Goal: Task Accomplishment & Management: Manage account settings

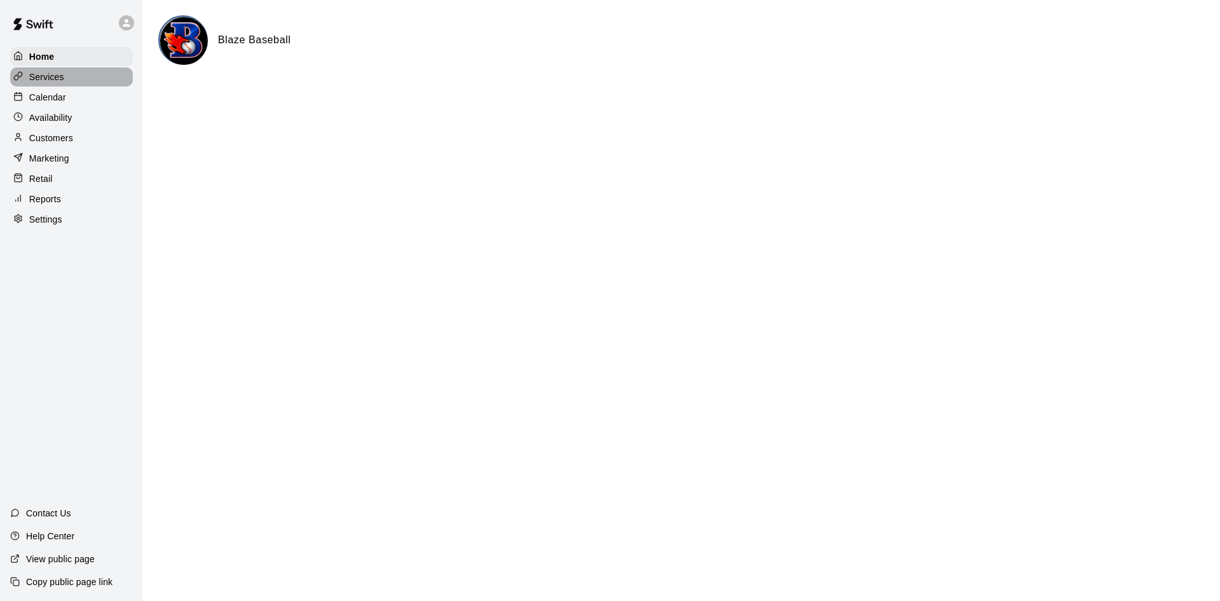
click at [66, 78] on div "Services" at bounding box center [71, 76] width 123 height 19
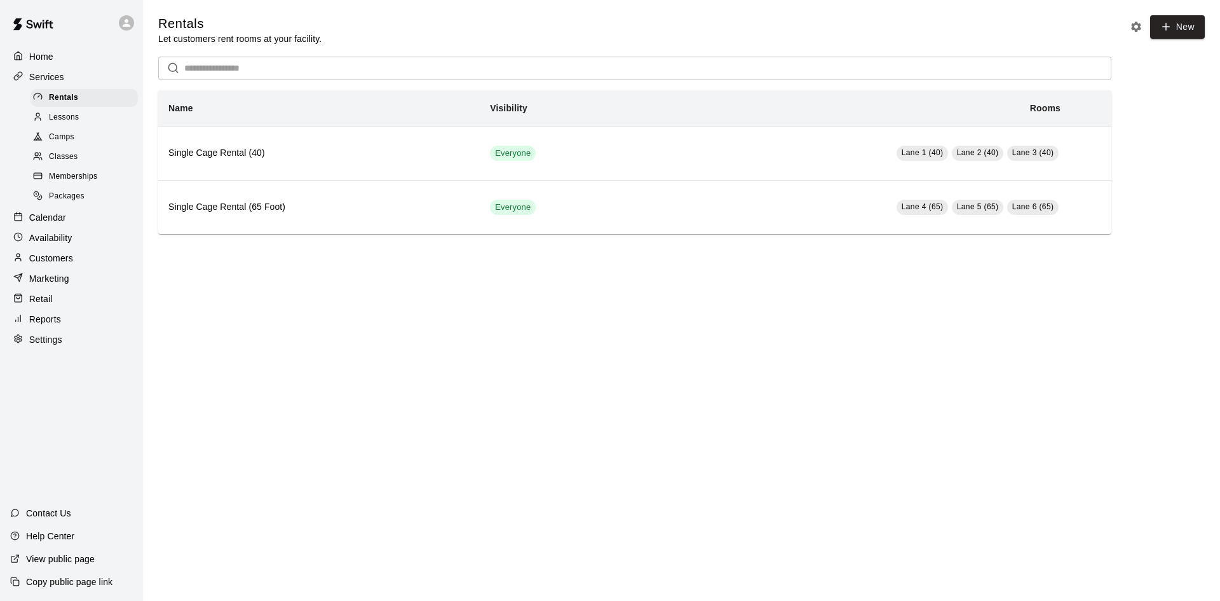
click at [64, 138] on span "Camps" at bounding box center [61, 137] width 25 height 13
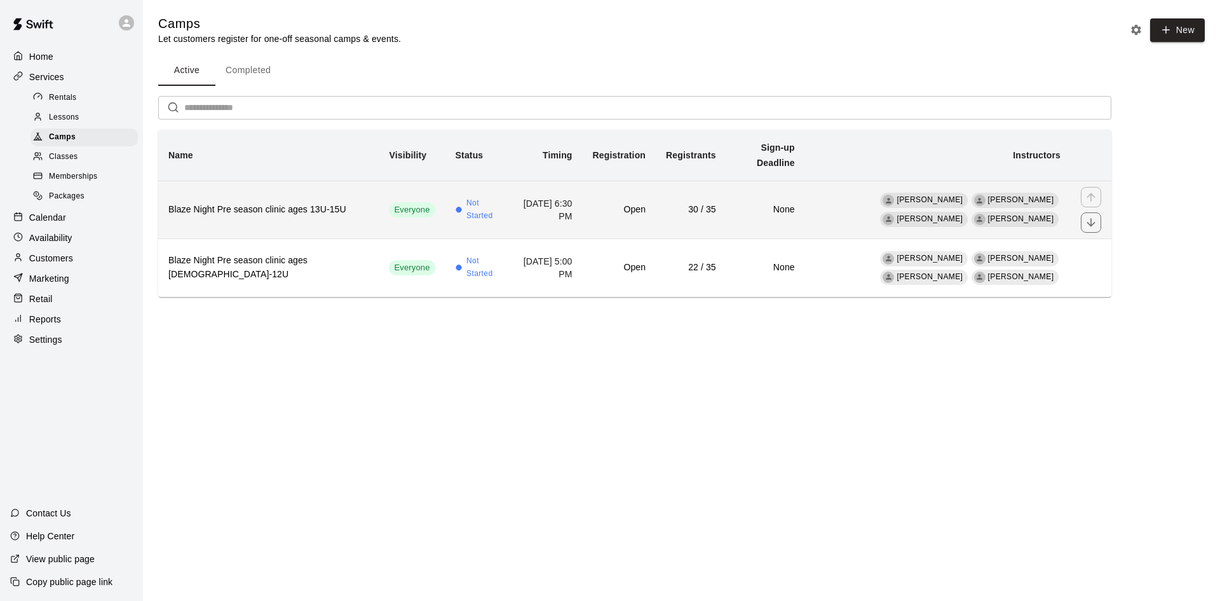
click at [283, 215] on h6 "Blaze Night Pre season clinic ages 13U-15U" at bounding box center [268, 210] width 200 height 14
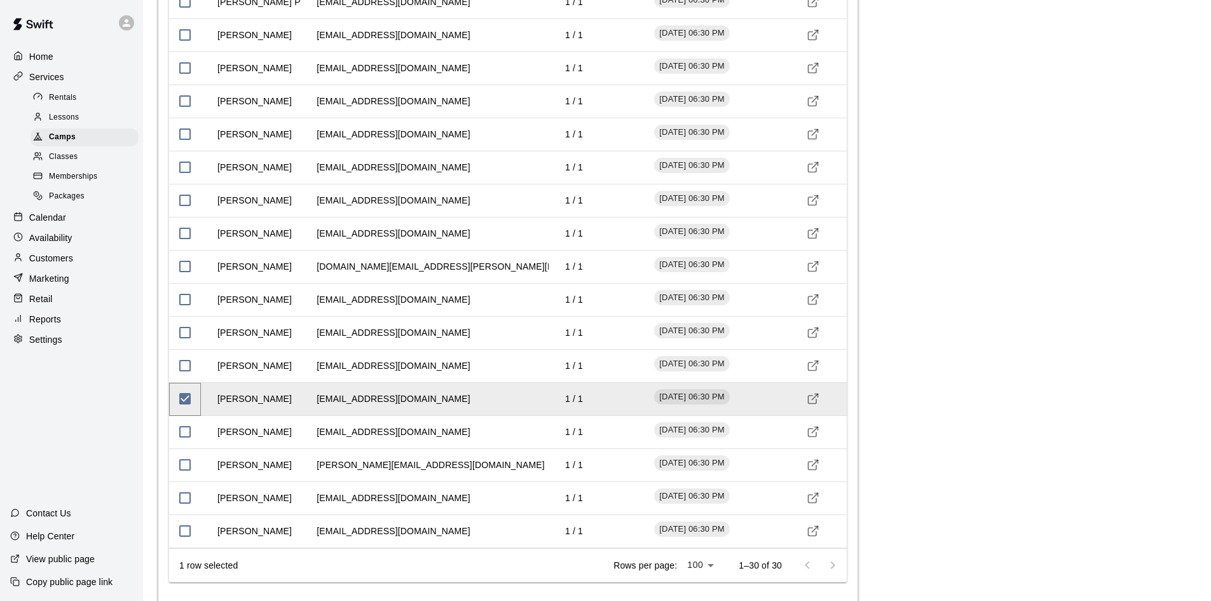
scroll to position [1903, 0]
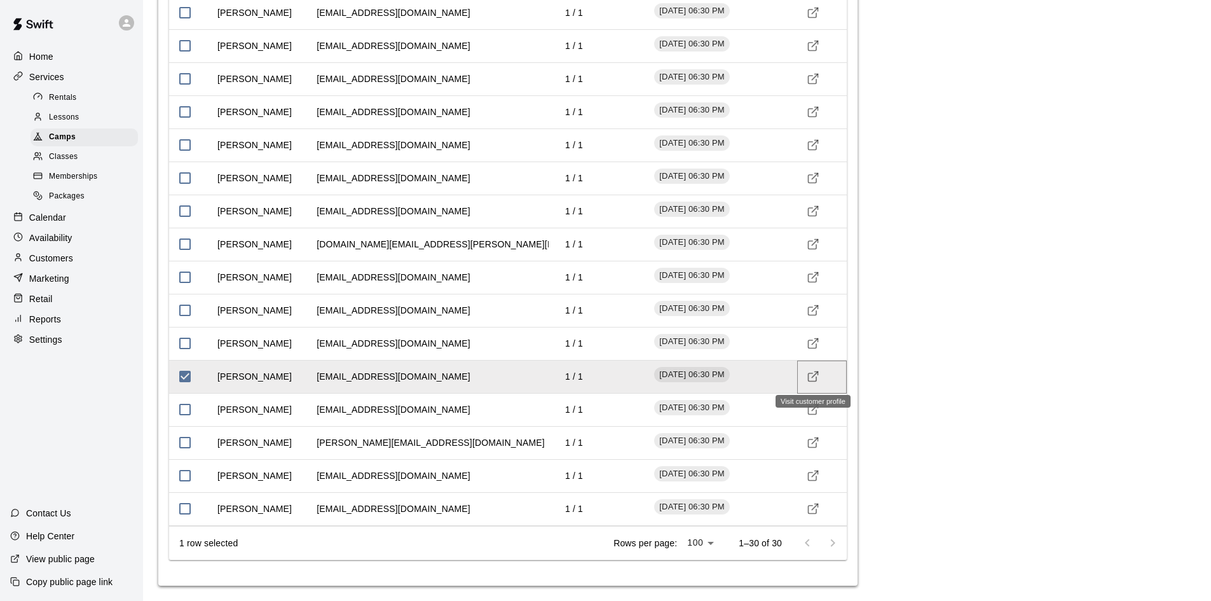
click at [814, 377] on icon "Visit customer profile" at bounding box center [813, 376] width 13 height 13
drag, startPoint x: 494, startPoint y: 378, endPoint x: 273, endPoint y: 390, distance: 220.9
drag, startPoint x: 273, startPoint y: 390, endPoint x: 725, endPoint y: 380, distance: 451.4
drag, startPoint x: 725, startPoint y: 380, endPoint x: 625, endPoint y: 378, distance: 99.8
click at [625, 378] on div "1 / 1" at bounding box center [598, 376] width 99 height 33
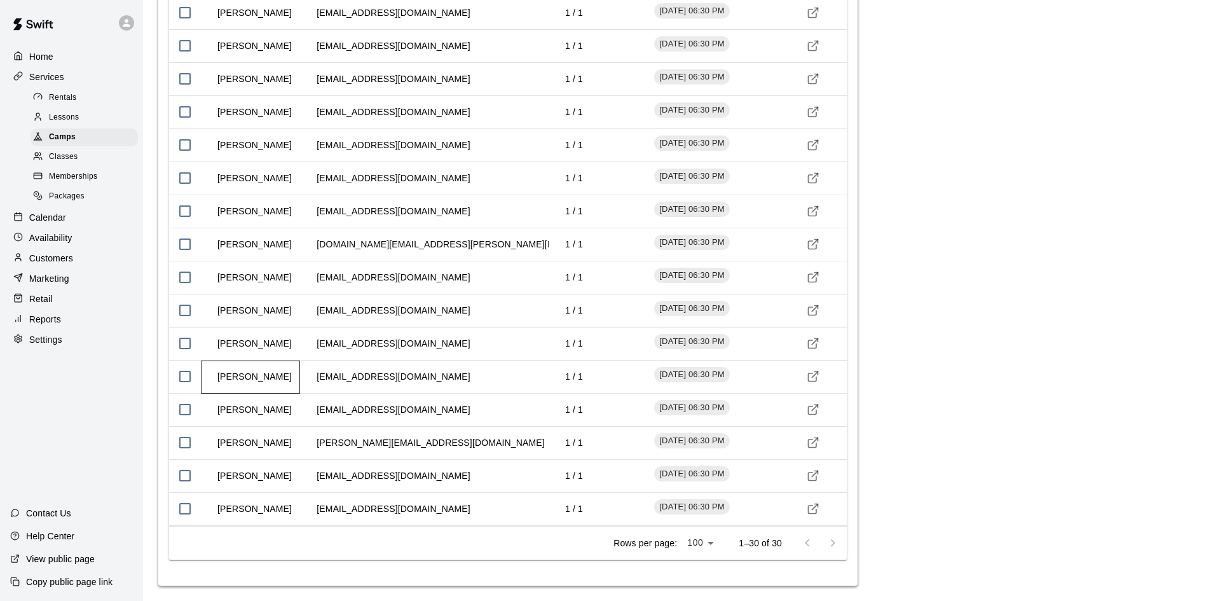
click at [264, 371] on td "Colin Paon" at bounding box center [254, 377] width 95 height 34
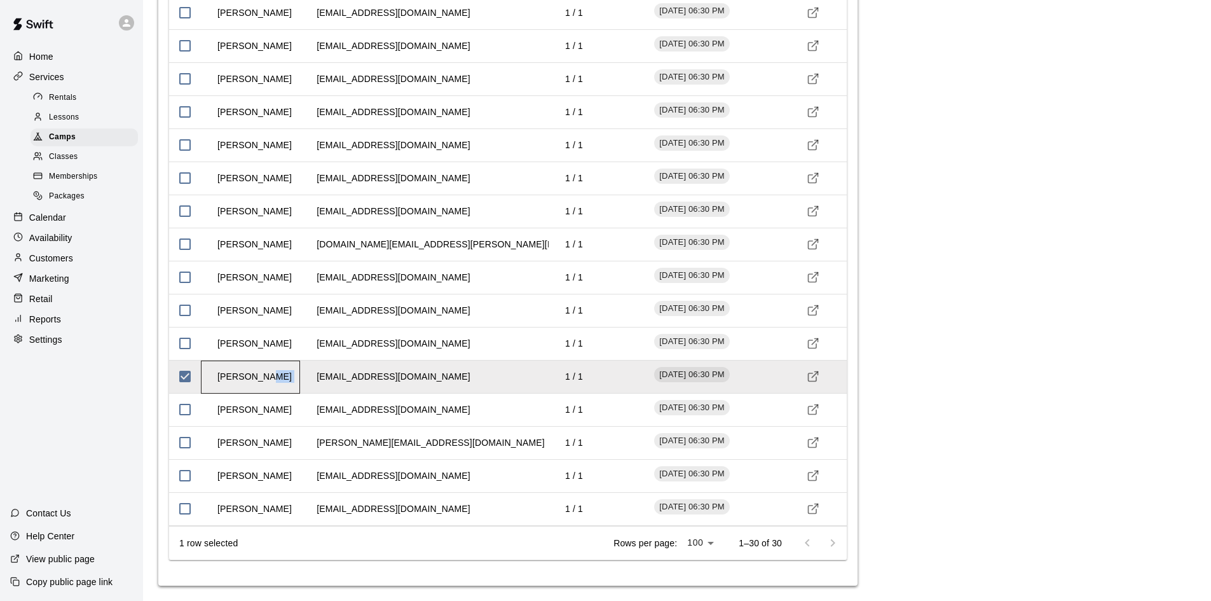
click at [264, 371] on td "Colin Paon" at bounding box center [254, 377] width 95 height 34
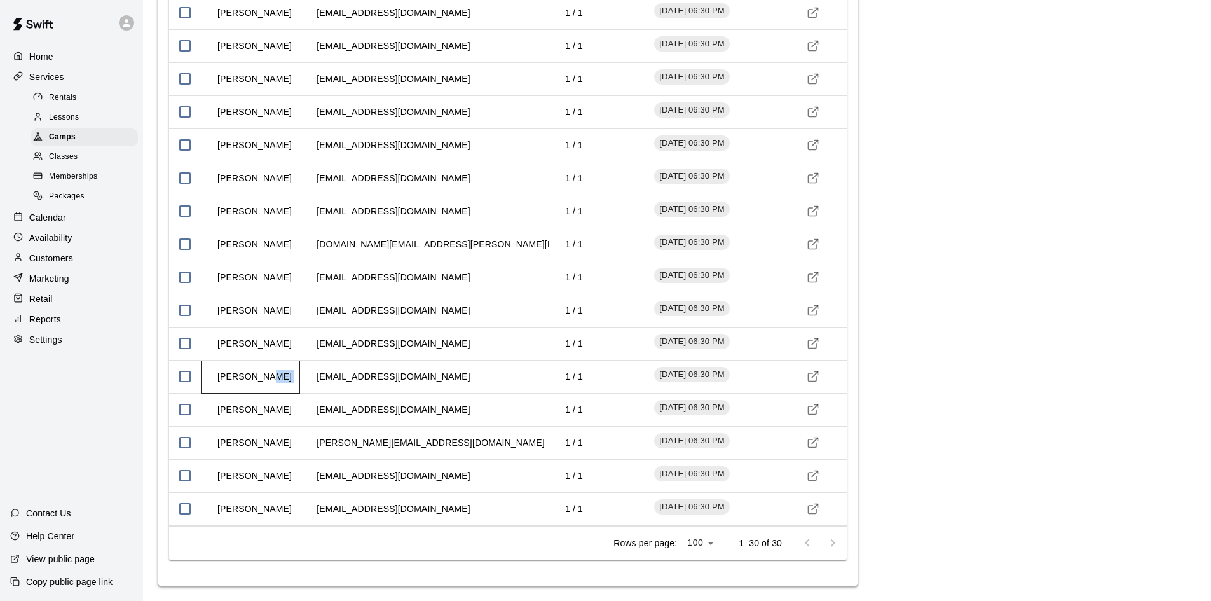
click at [264, 371] on td "Colin Paon" at bounding box center [254, 377] width 95 height 34
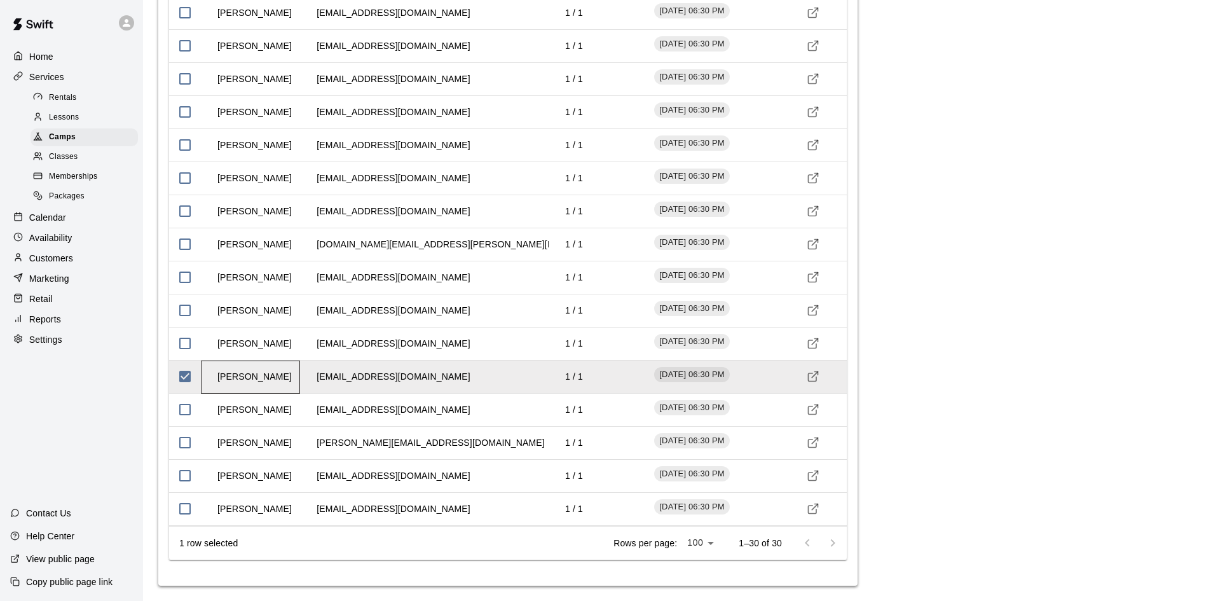
click at [264, 371] on td "Colin Paon" at bounding box center [254, 377] width 95 height 34
click at [308, 372] on td "crystalpaon@gmail.com" at bounding box center [393, 377] width 174 height 34
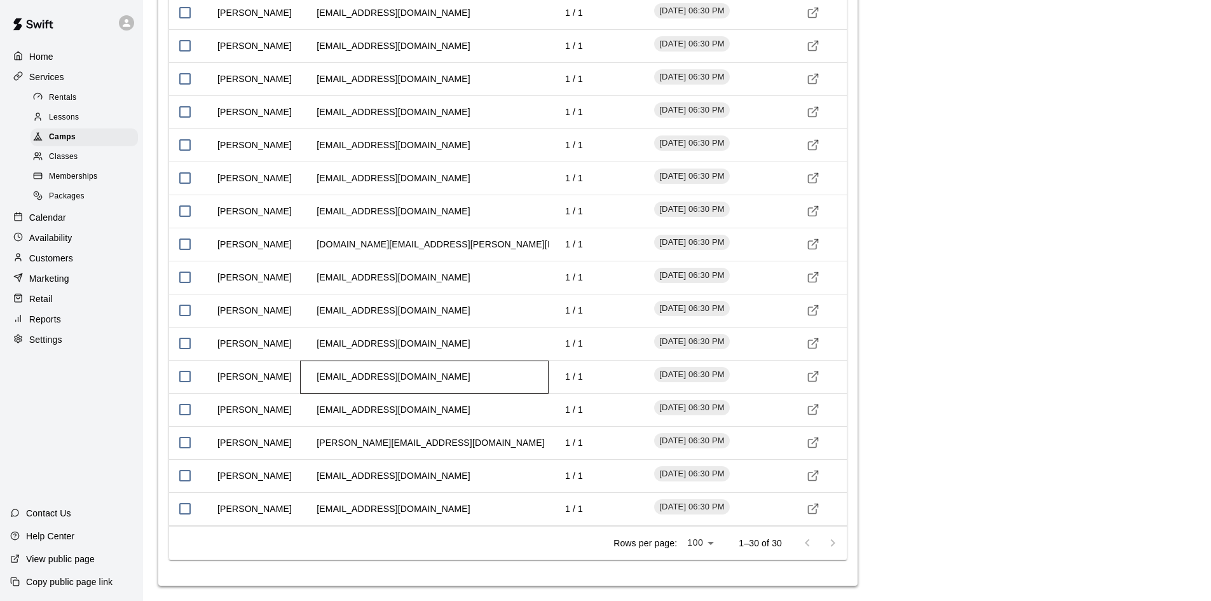
click at [360, 374] on td "crystalpaon@gmail.com" at bounding box center [393, 377] width 174 height 34
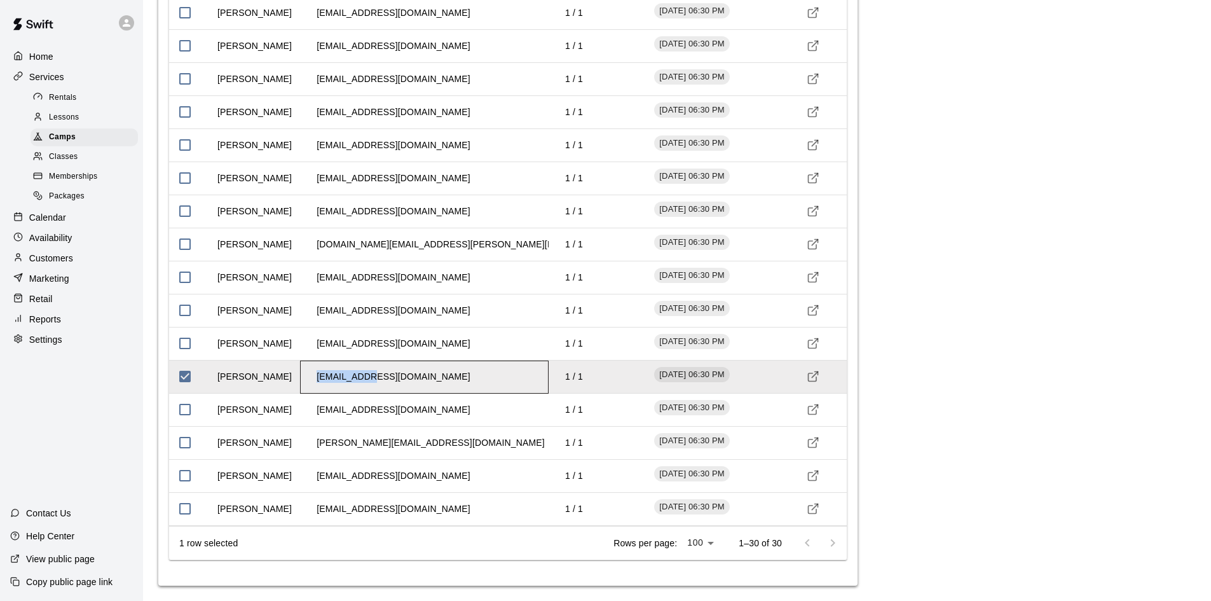
click at [360, 374] on td "crystalpaon@gmail.com" at bounding box center [393, 377] width 174 height 34
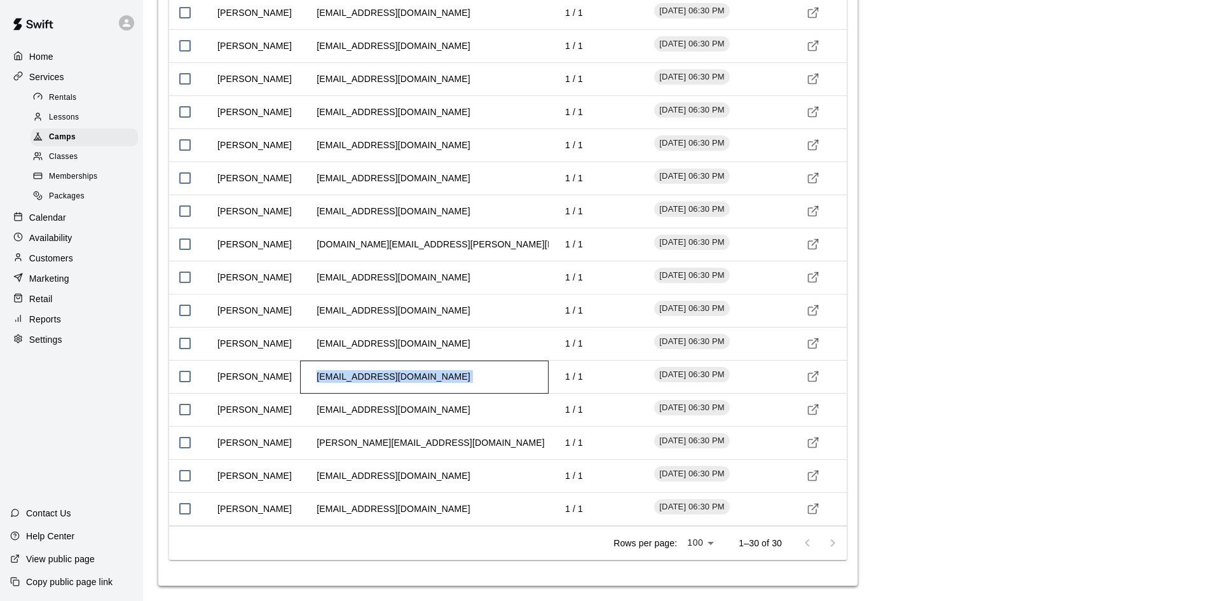
click at [360, 374] on td "crystalpaon@gmail.com" at bounding box center [393, 377] width 174 height 34
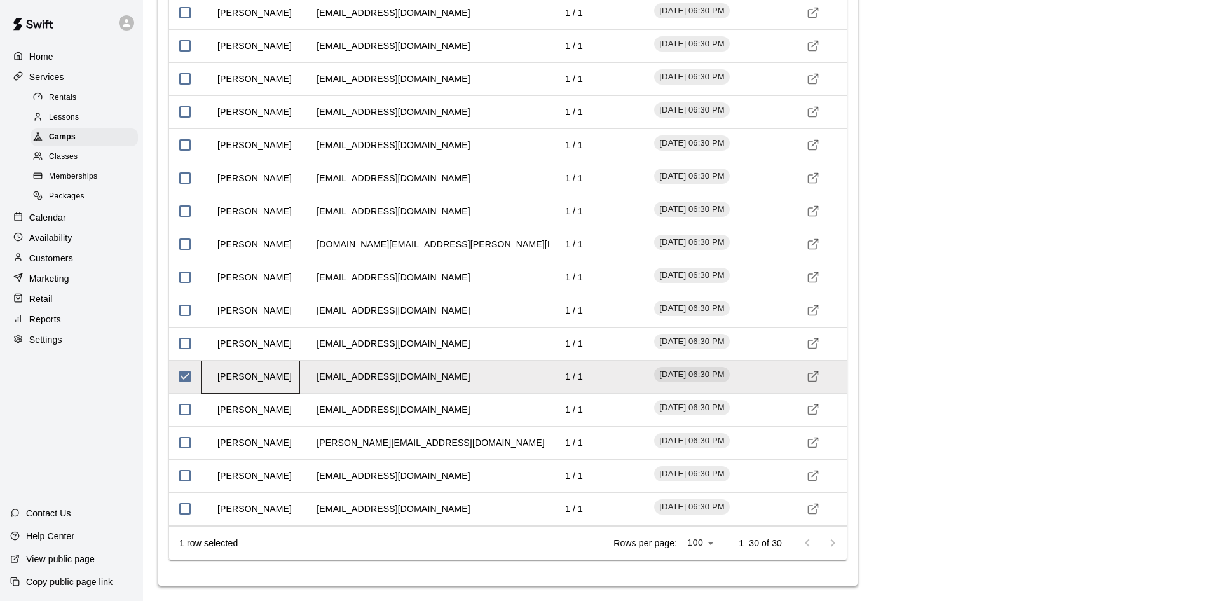
drag, startPoint x: 360, startPoint y: 374, endPoint x: 270, endPoint y: 379, distance: 90.4
click at [270, 379] on td "Colin Paon" at bounding box center [254, 377] width 95 height 34
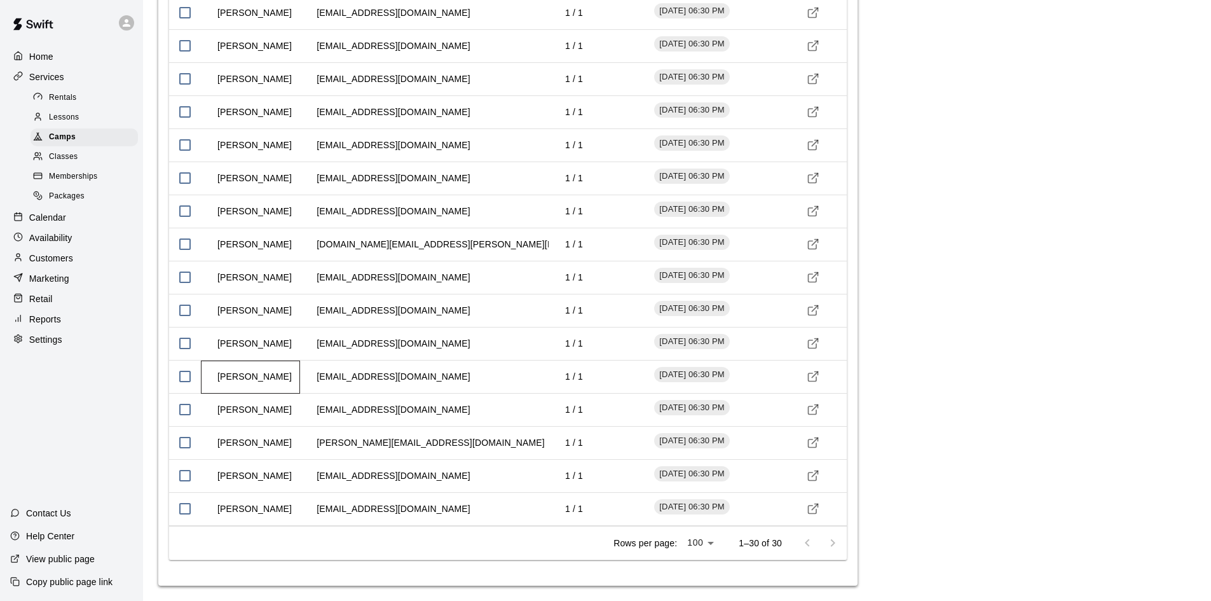
click at [264, 379] on td "Colin Paon" at bounding box center [254, 377] width 95 height 34
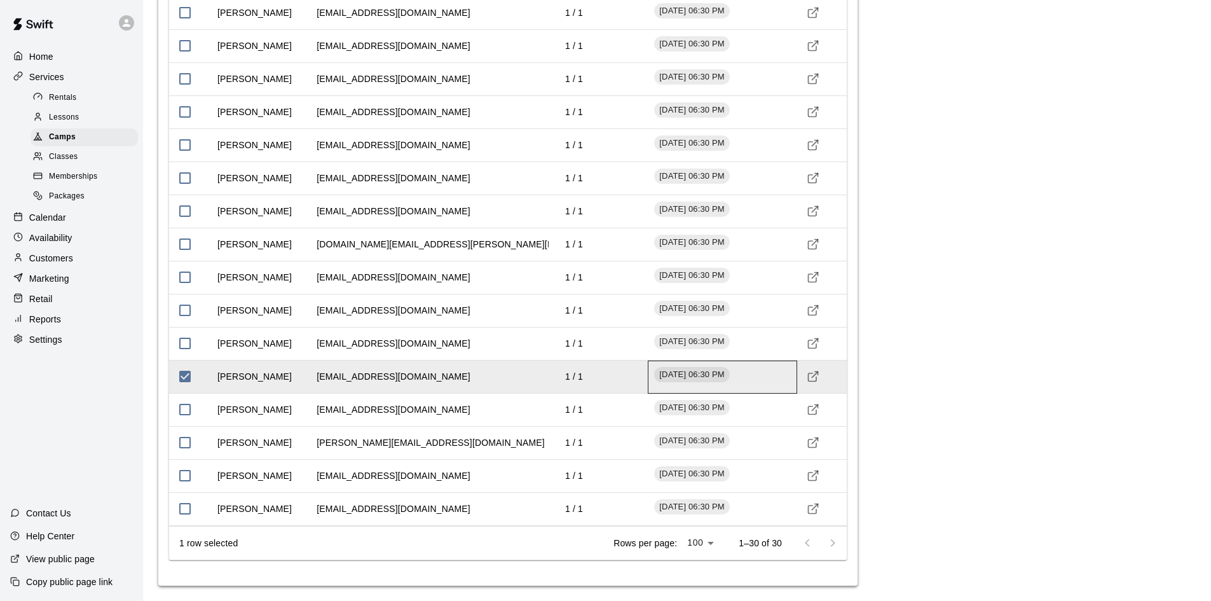
click at [716, 371] on span "August 24, 2025 - 06:30 PM" at bounding box center [691, 375] width 75 height 12
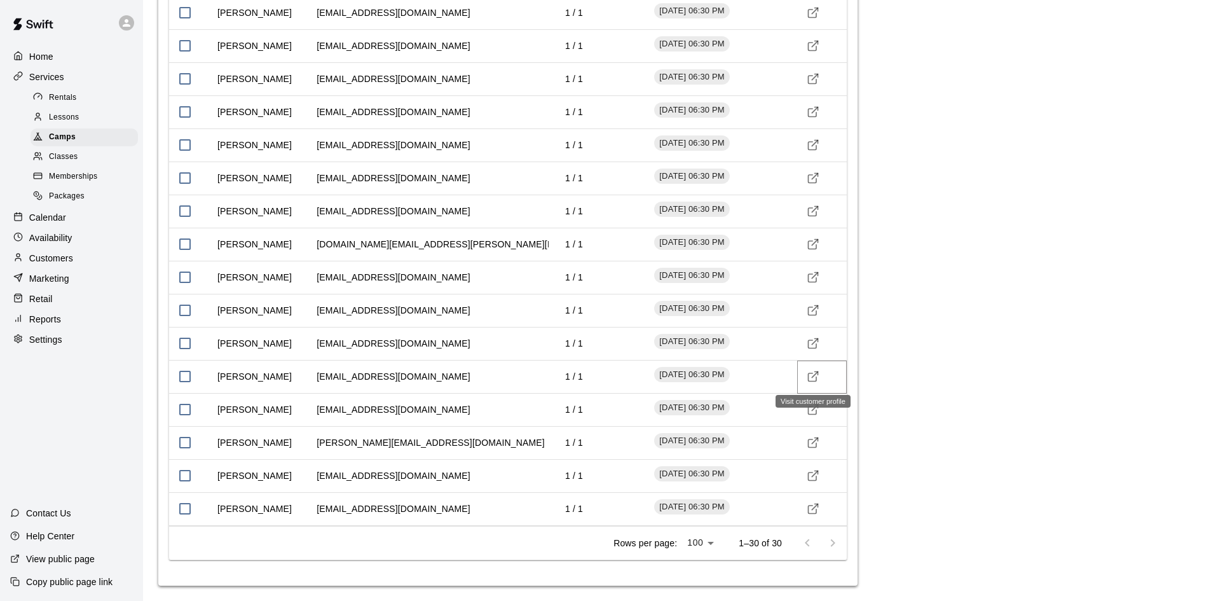
click at [810, 375] on icon "Visit customer profile" at bounding box center [813, 376] width 13 height 13
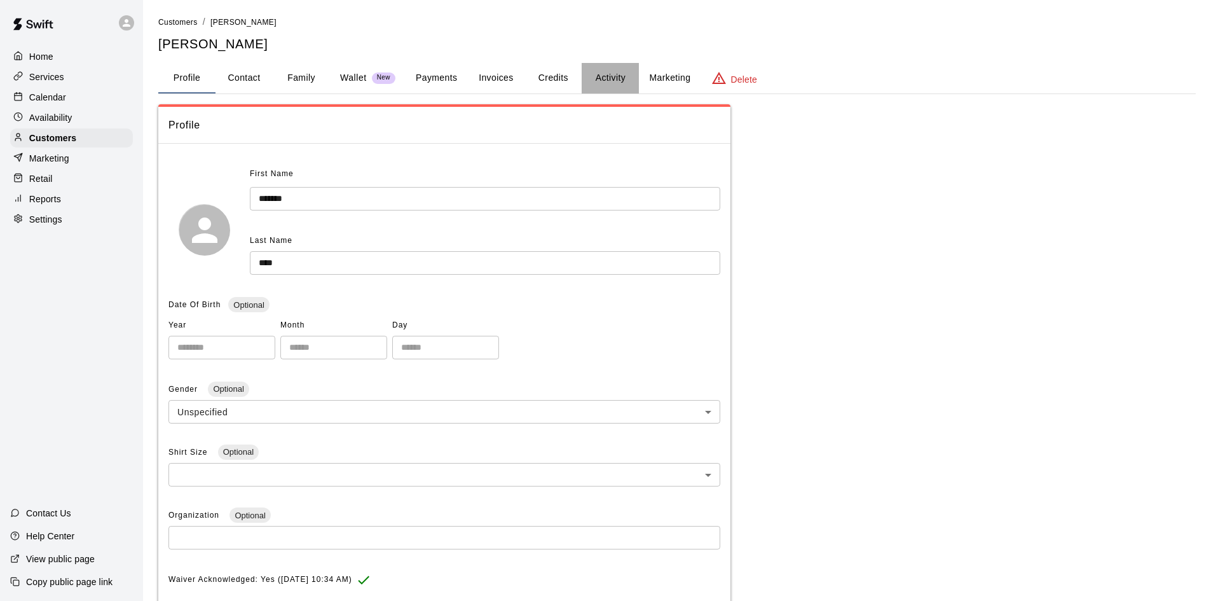
click at [615, 75] on button "Activity" at bounding box center [610, 78] width 57 height 31
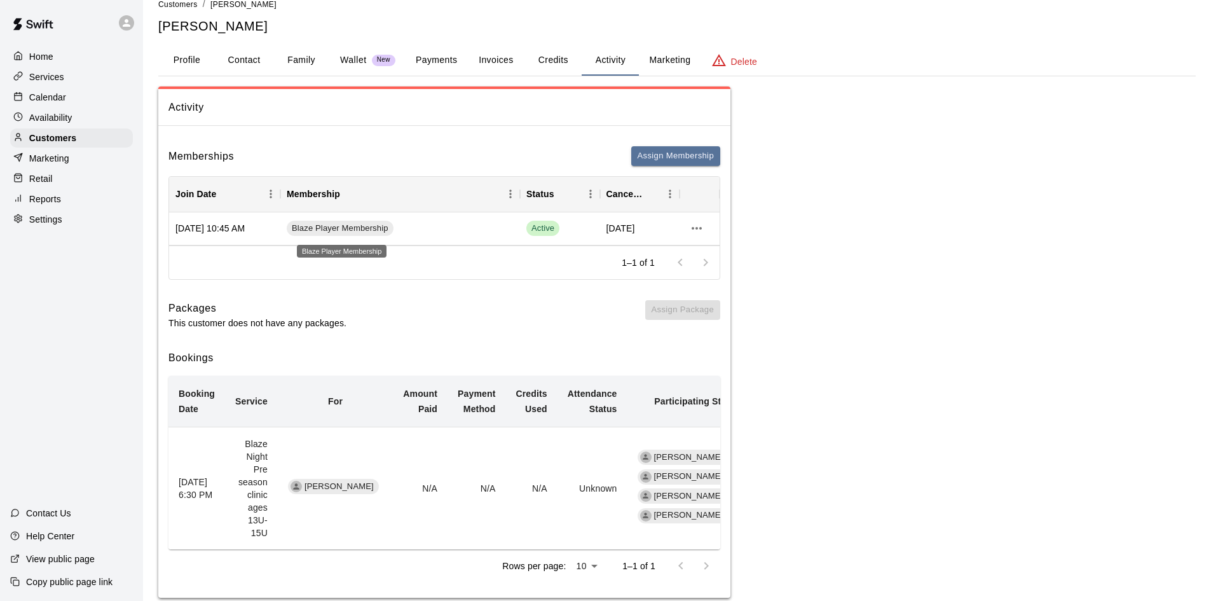
scroll to position [27, 0]
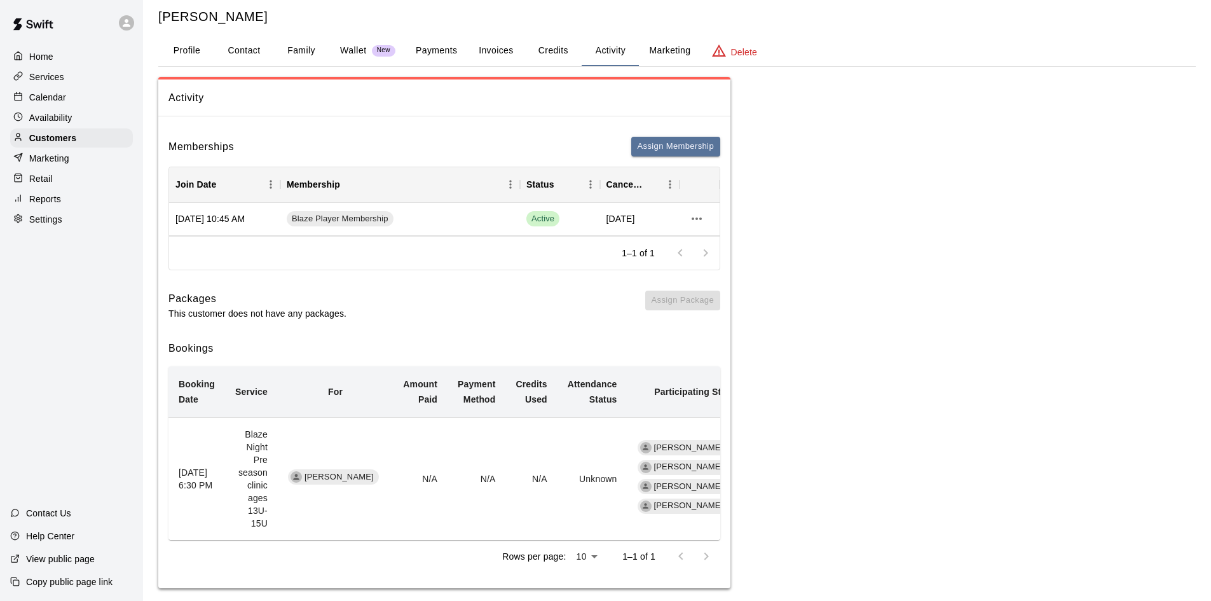
click at [342, 471] on span "[PERSON_NAME]" at bounding box center [338, 477] width 79 height 12
click at [292, 476] on td "[PERSON_NAME]" at bounding box center [335, 479] width 115 height 123
click at [60, 62] on div "Home" at bounding box center [71, 56] width 123 height 19
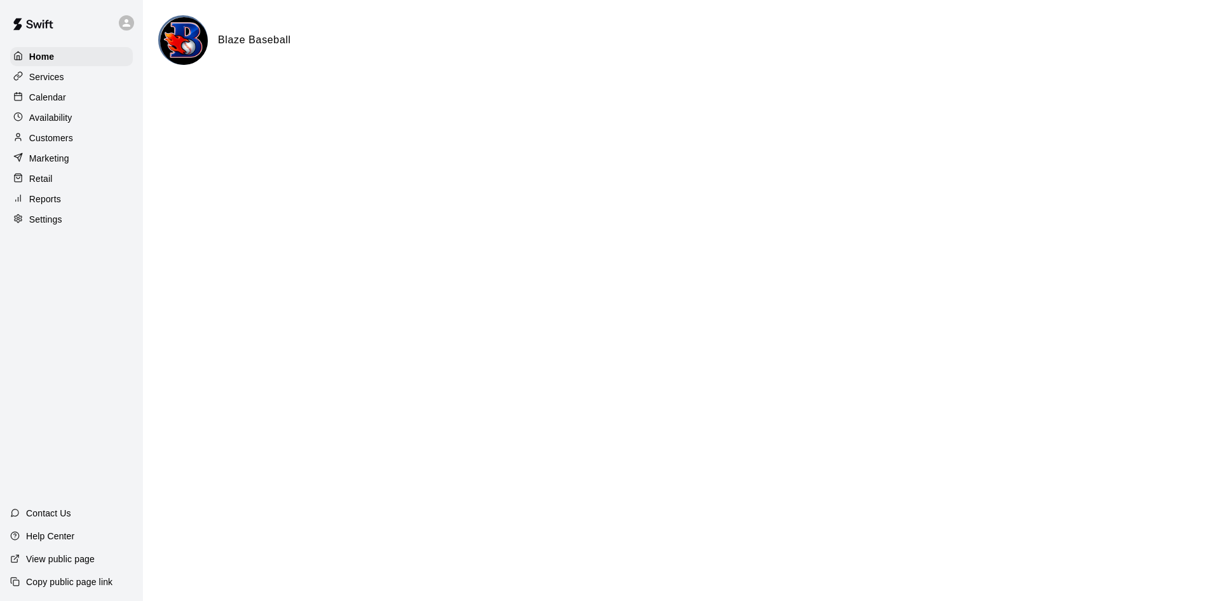
click at [58, 97] on p "Calendar" at bounding box center [47, 97] width 37 height 13
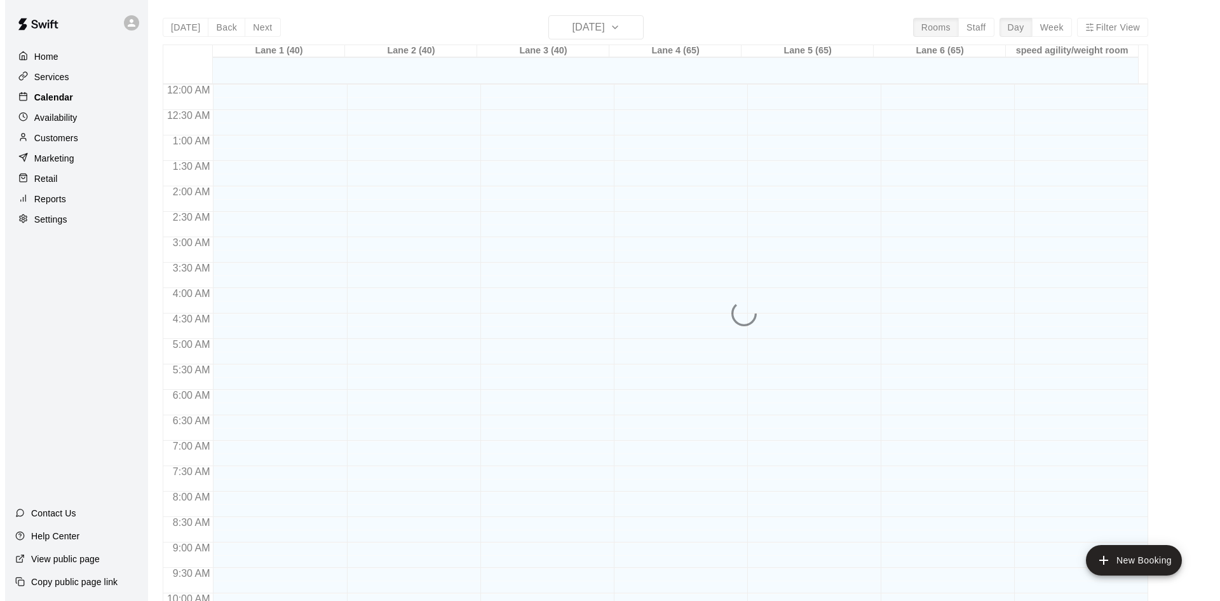
scroll to position [601, 0]
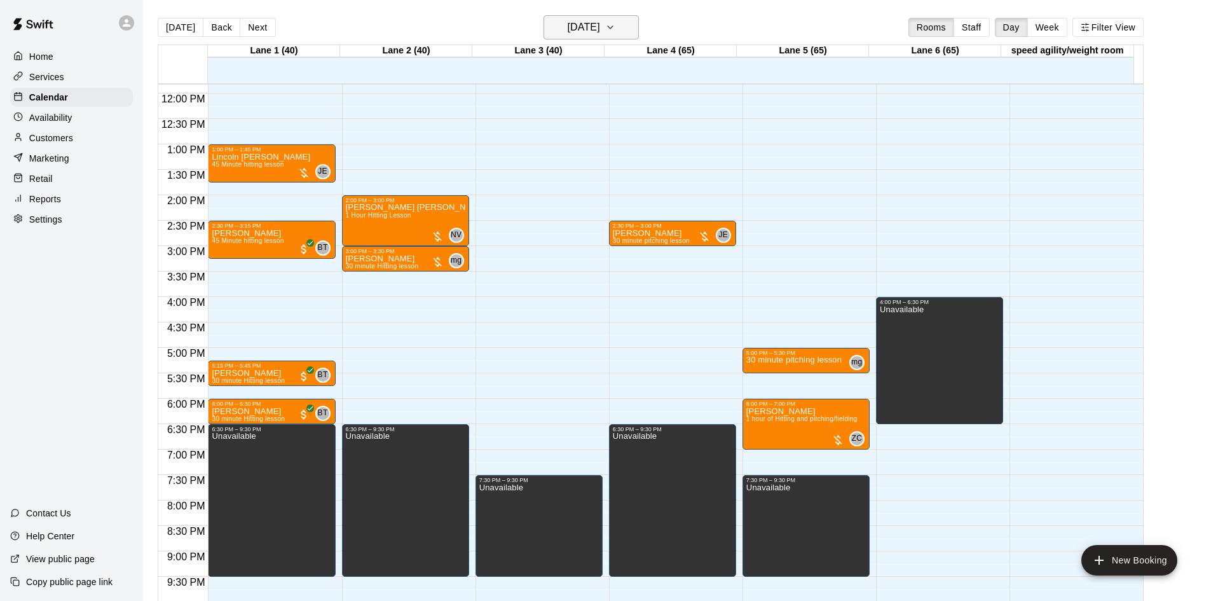
click at [600, 29] on h6 "[DATE]" at bounding box center [584, 27] width 32 height 18
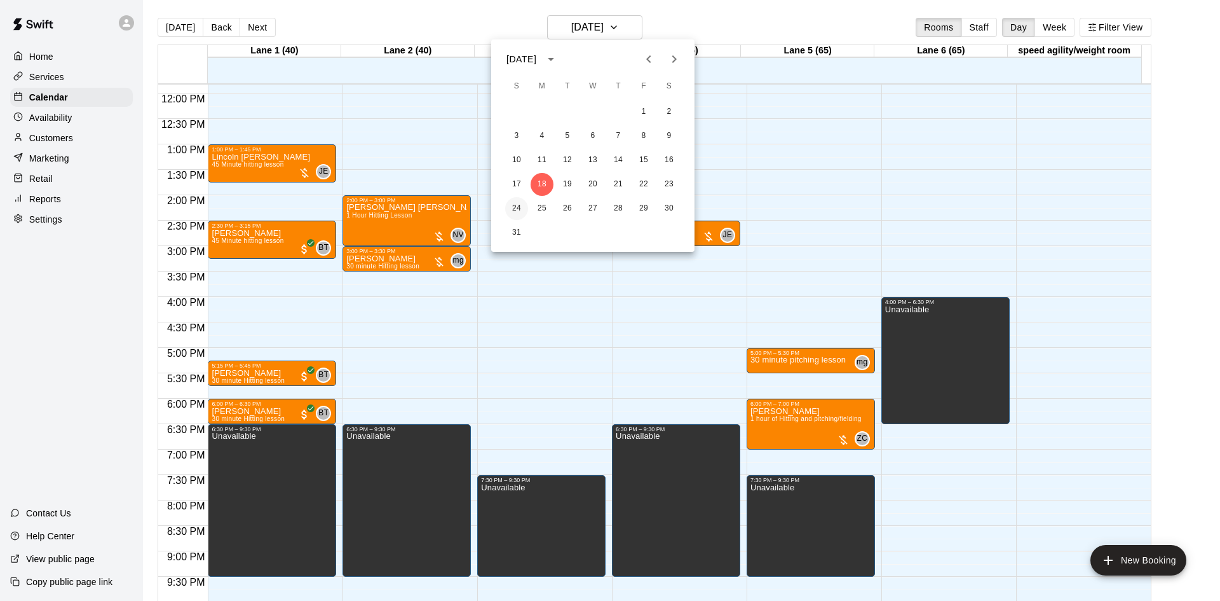
click at [517, 207] on button "24" at bounding box center [516, 208] width 23 height 23
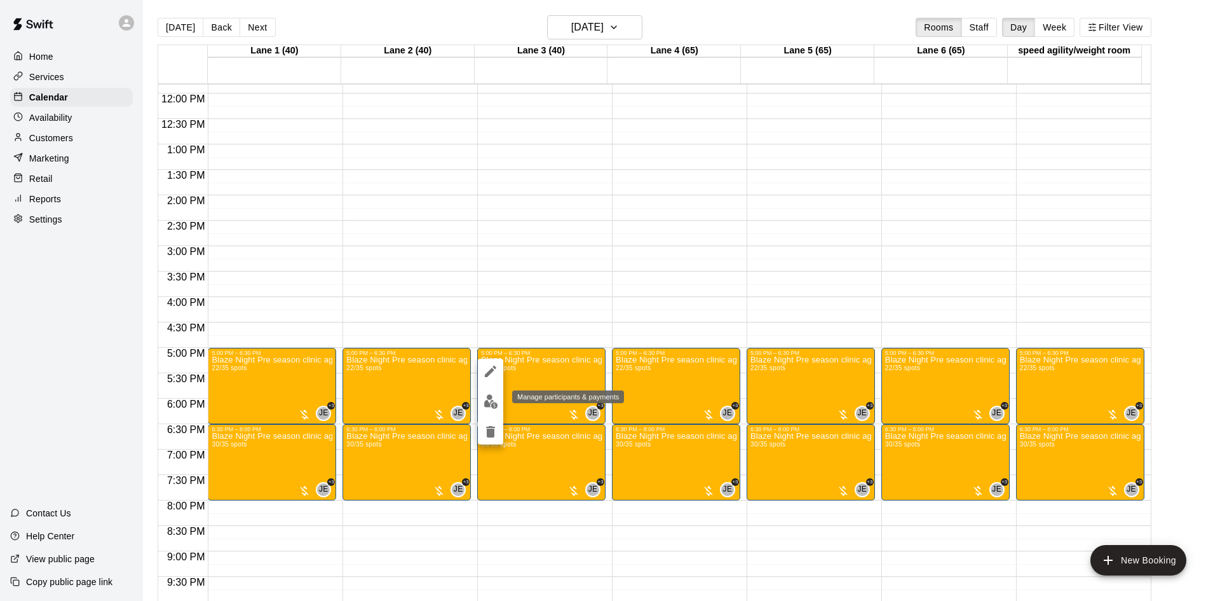
click at [487, 407] on img "edit" at bounding box center [491, 401] width 15 height 15
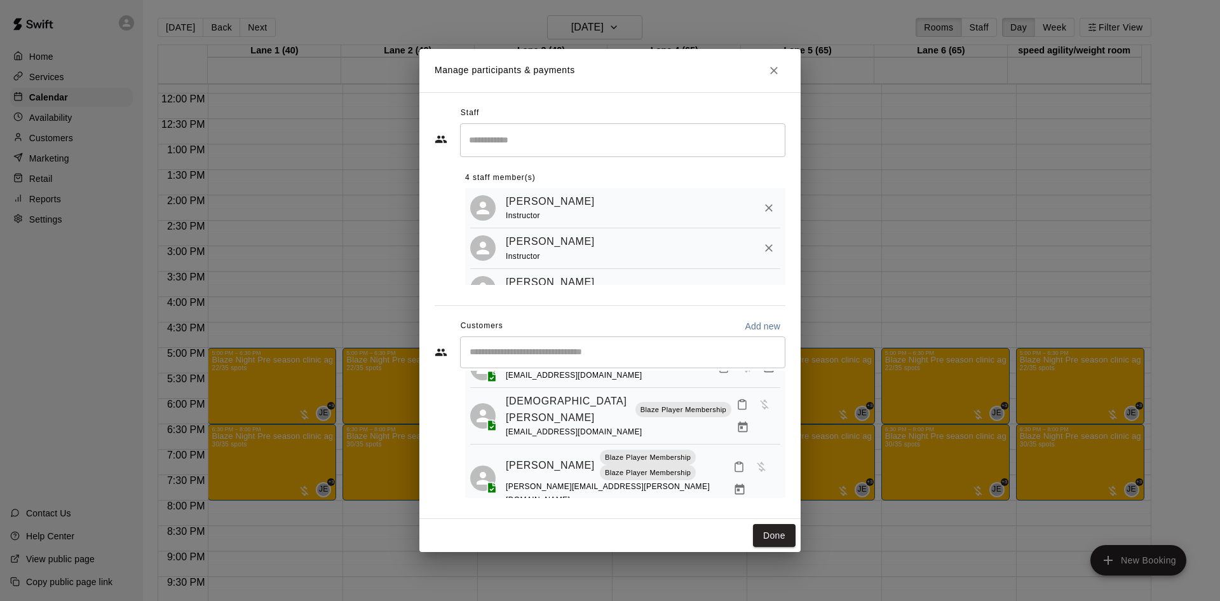
scroll to position [318, 0]
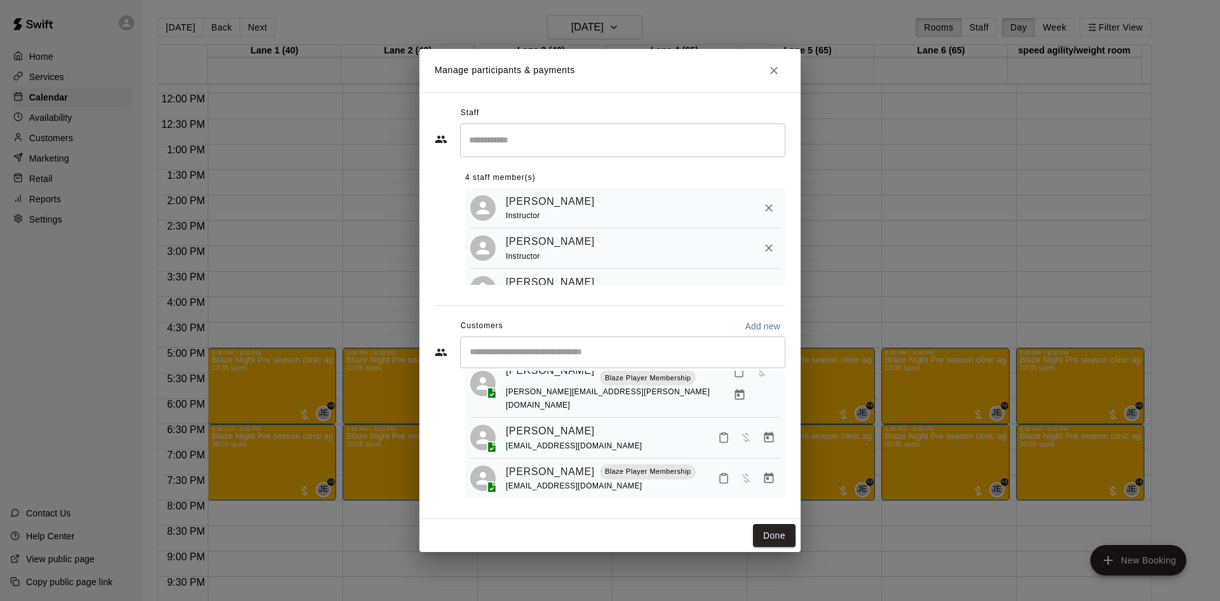
click at [770, 72] on icon "Close" at bounding box center [774, 70] width 13 height 13
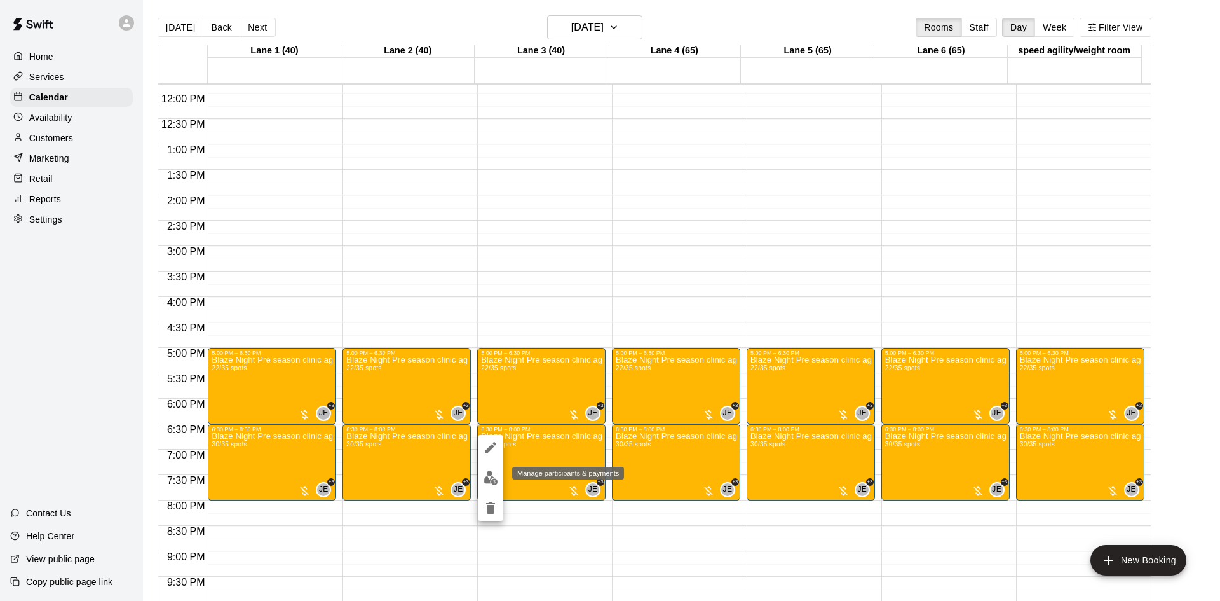
click at [493, 477] on img "edit" at bounding box center [491, 477] width 15 height 15
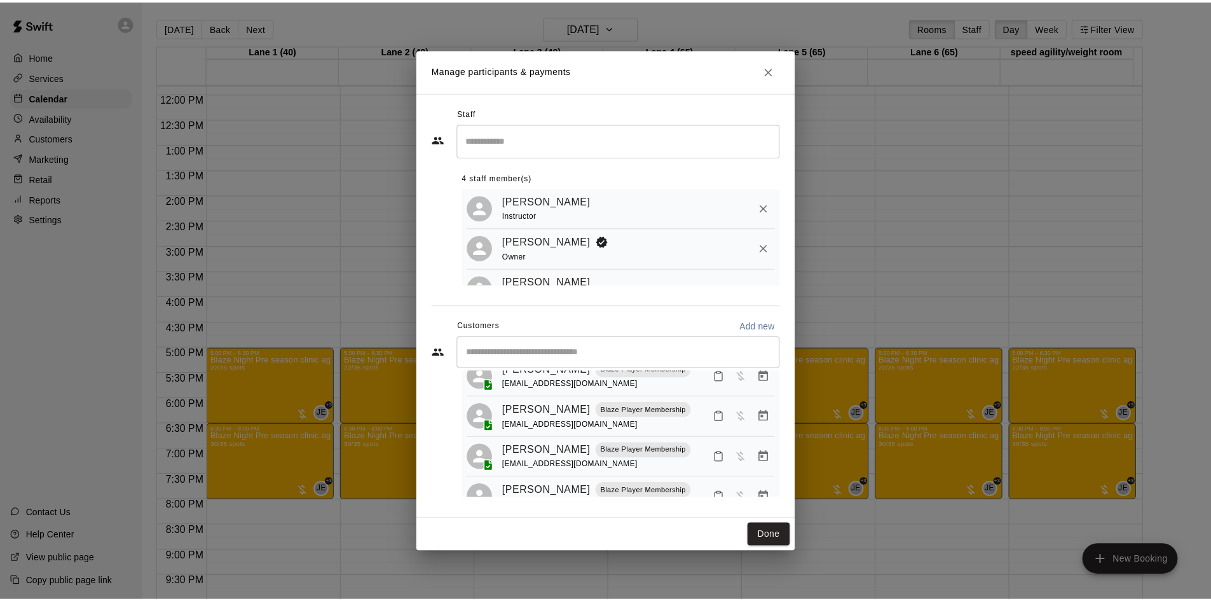
scroll to position [501, 0]
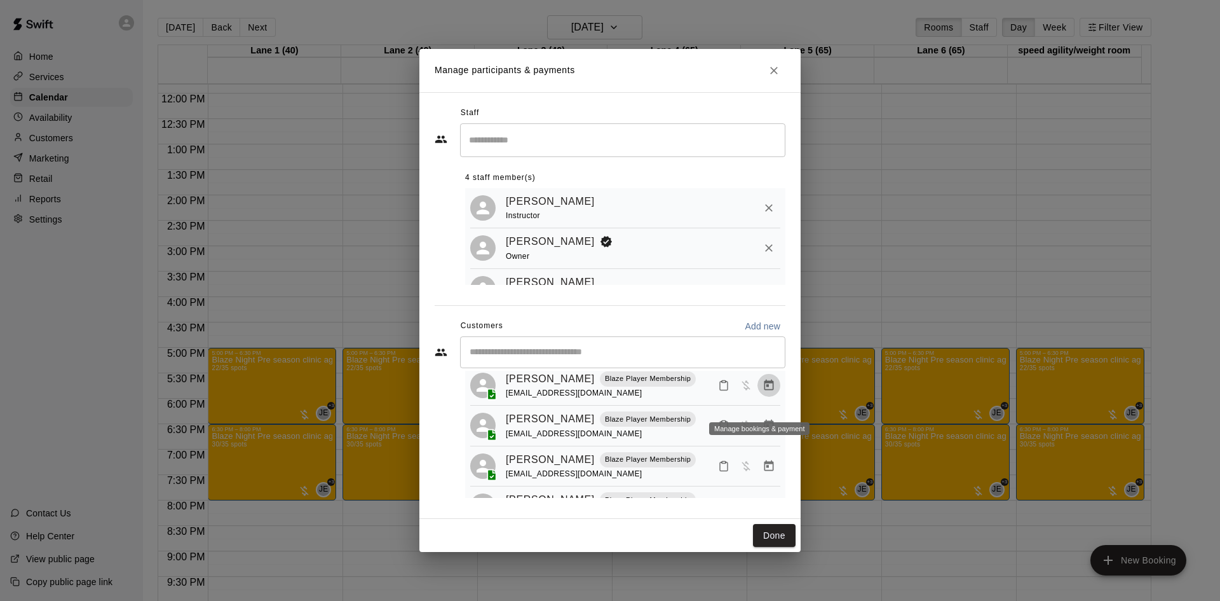
click at [765, 390] on icon "Manage bookings & payment" at bounding box center [770, 384] width 10 height 11
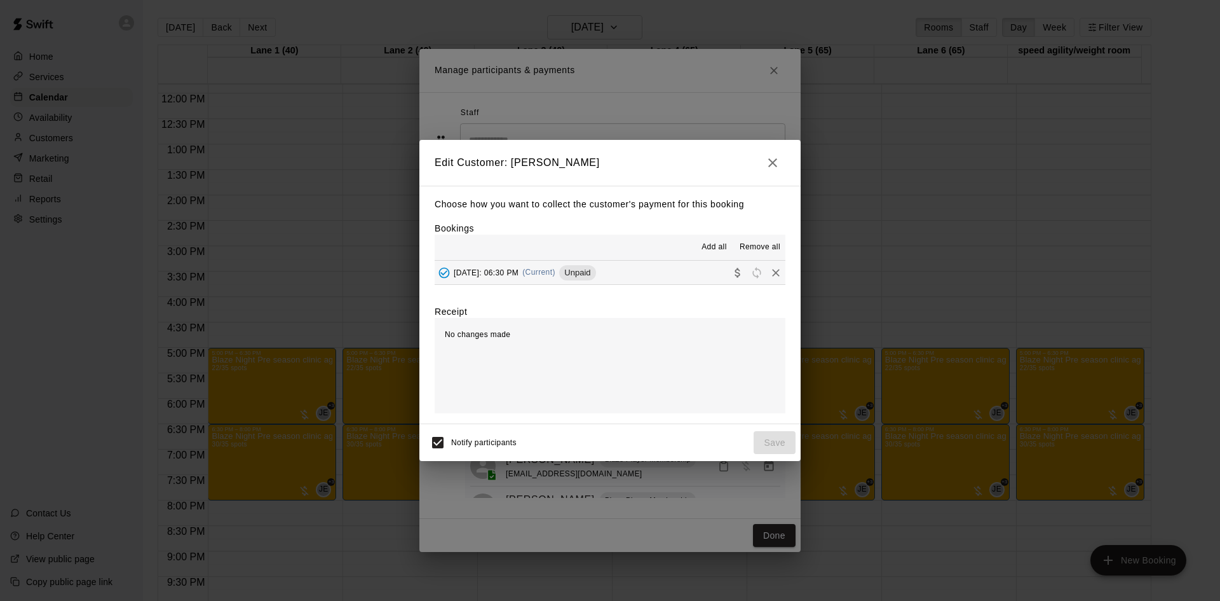
click at [754, 241] on button "Remove all" at bounding box center [760, 247] width 51 height 20
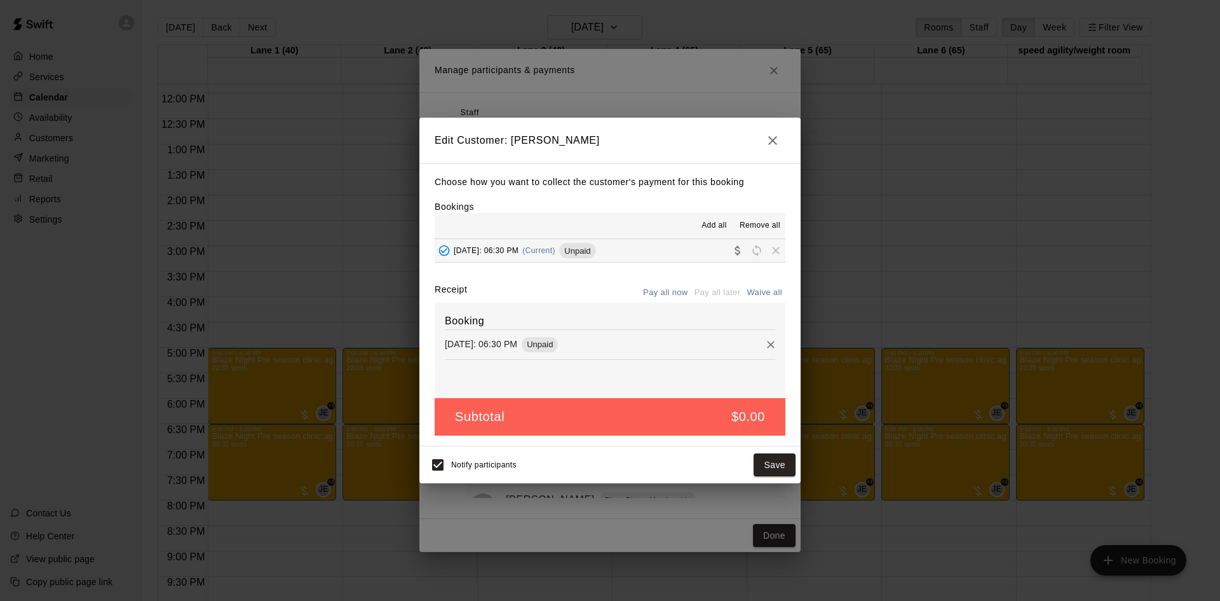
click at [779, 138] on icon "button" at bounding box center [772, 140] width 15 height 15
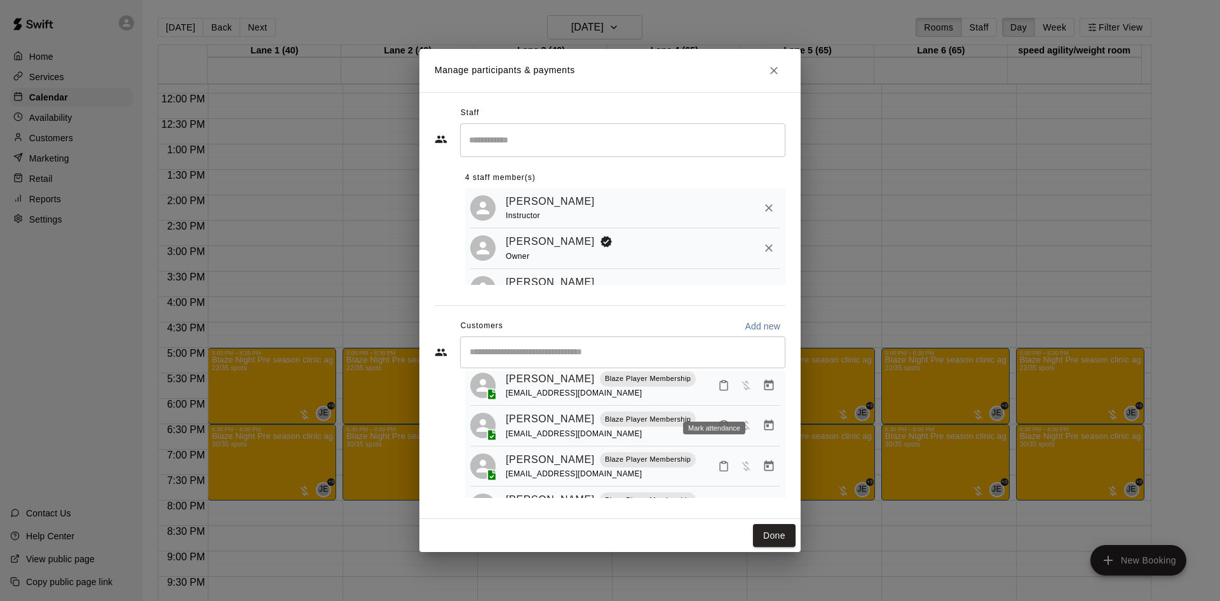
click at [720, 396] on button "Mark attendance" at bounding box center [724, 385] width 22 height 22
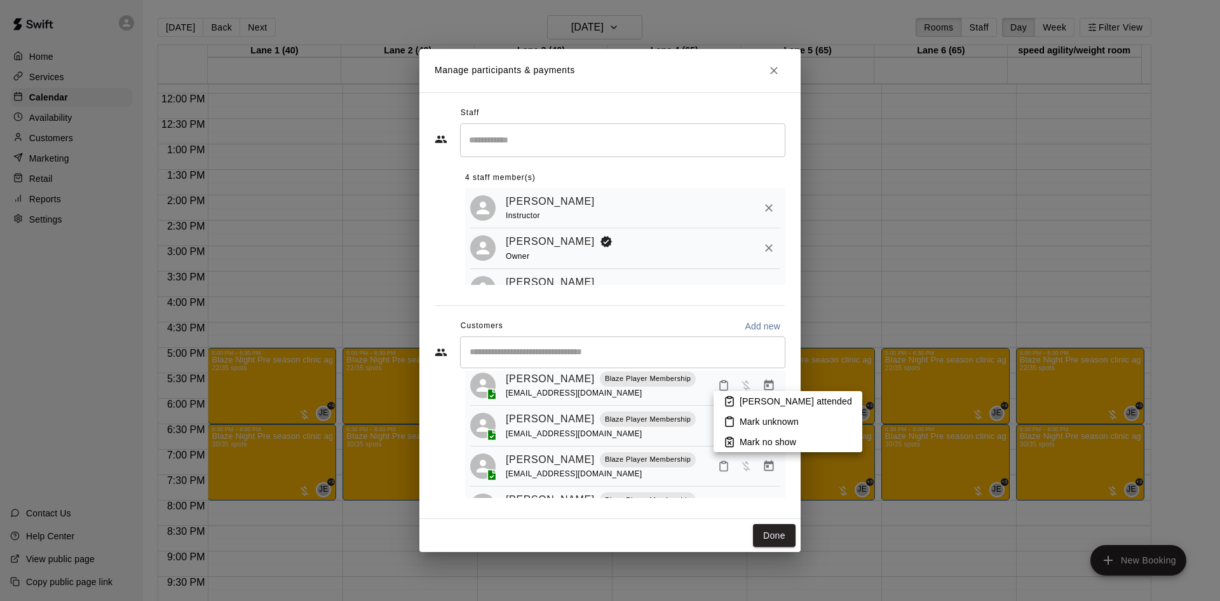
click at [620, 410] on div at bounding box center [610, 300] width 1220 height 601
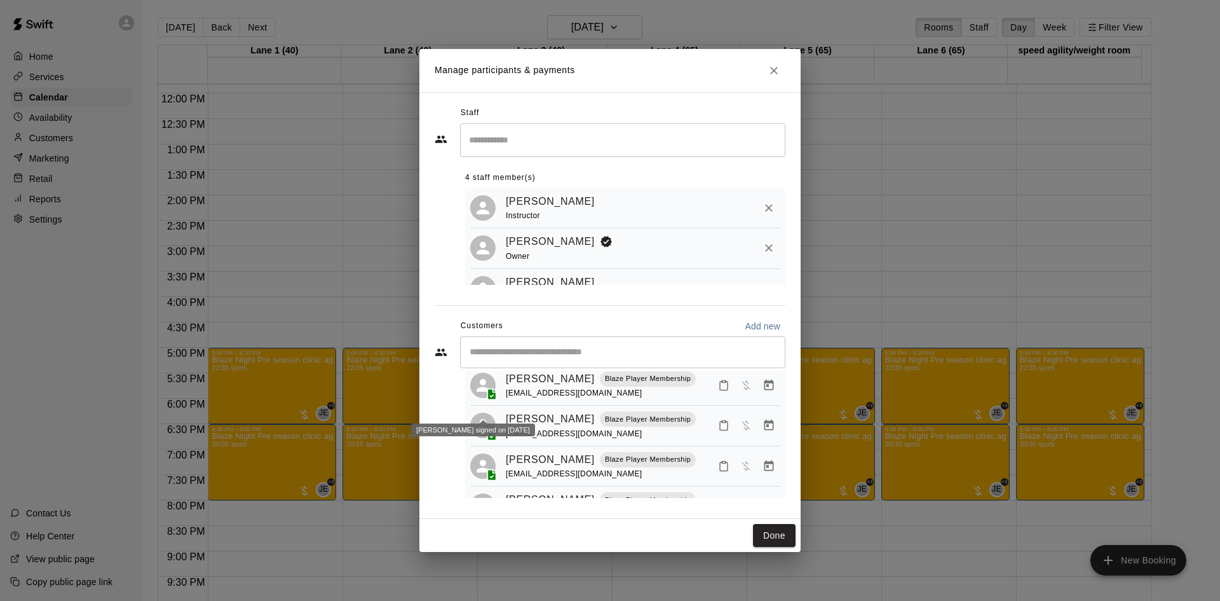
click at [482, 392] on icon at bounding box center [483, 385] width 13 height 13
click at [524, 387] on link "Colin Paon" at bounding box center [550, 379] width 89 height 17
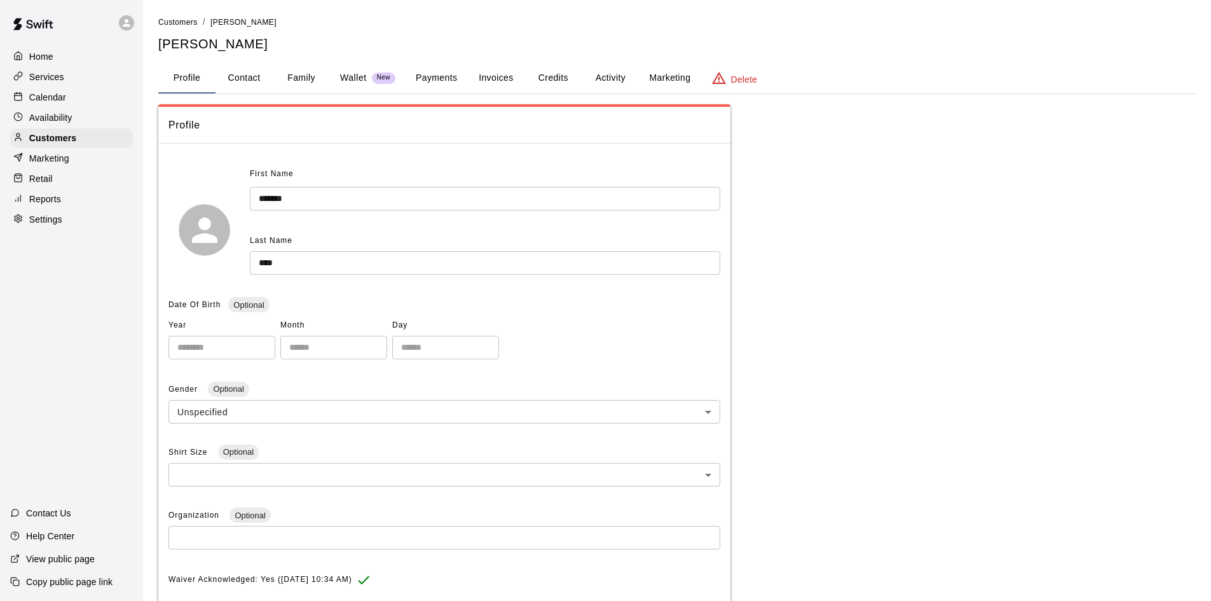
click at [618, 86] on button "Activity" at bounding box center [610, 78] width 57 height 31
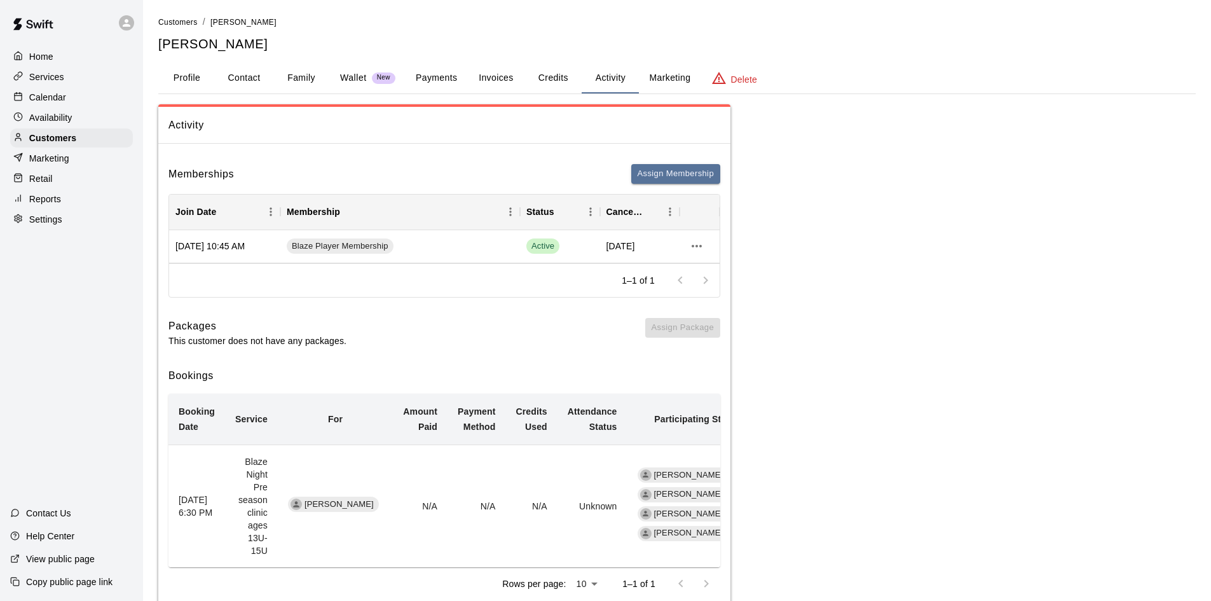
scroll to position [27, 0]
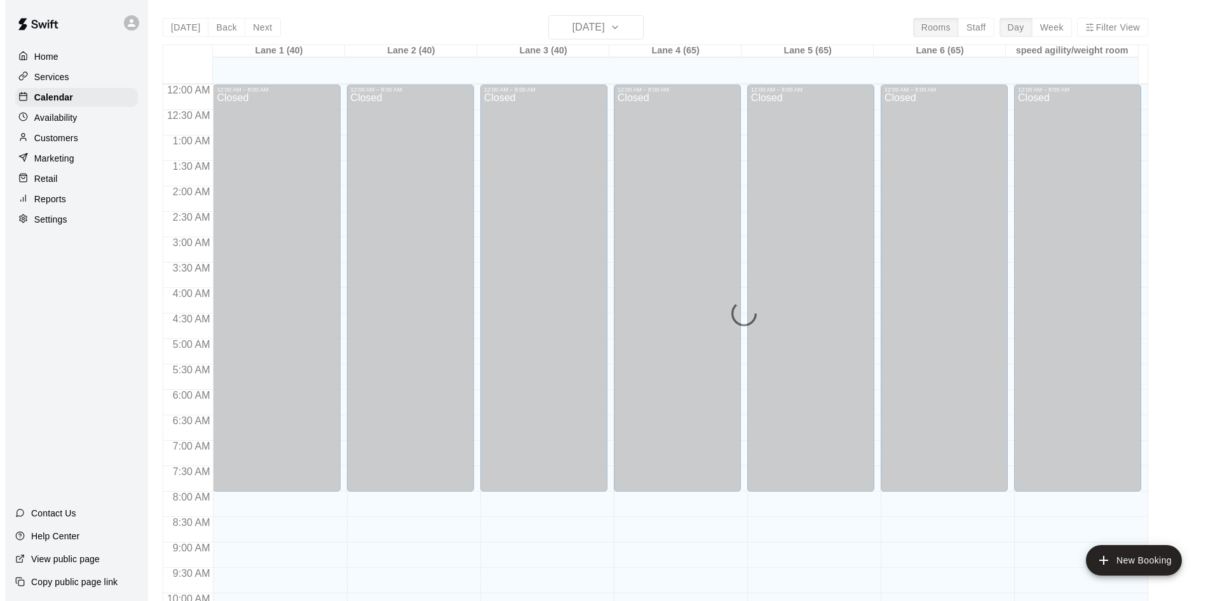
scroll to position [626, 0]
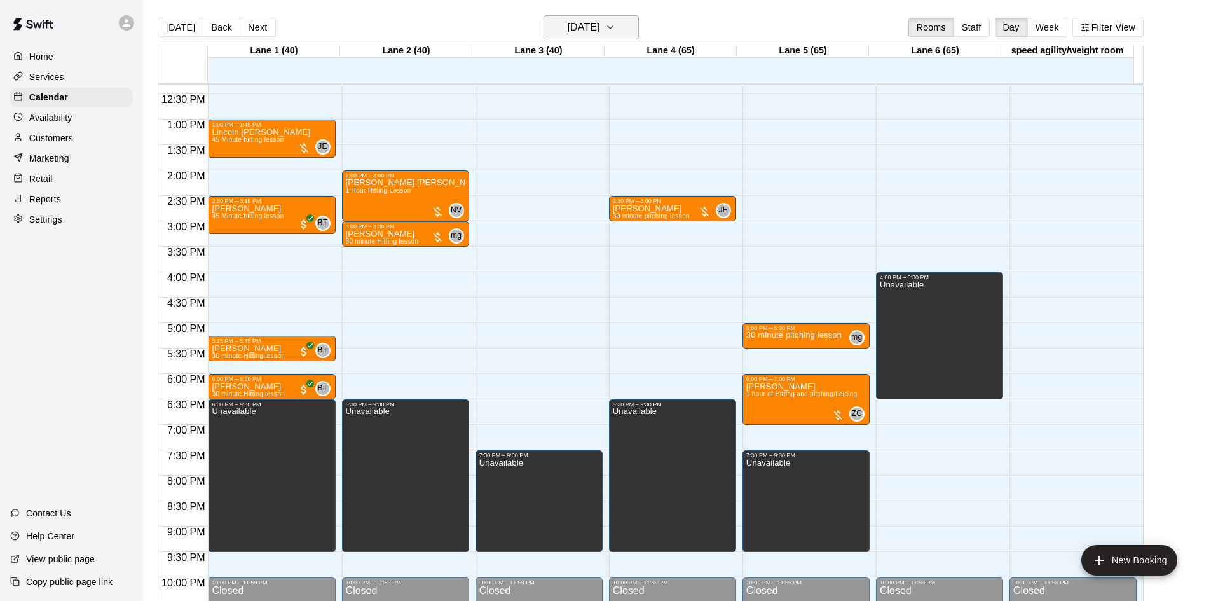
click at [625, 25] on button "[DATE]" at bounding box center [590, 27] width 95 height 24
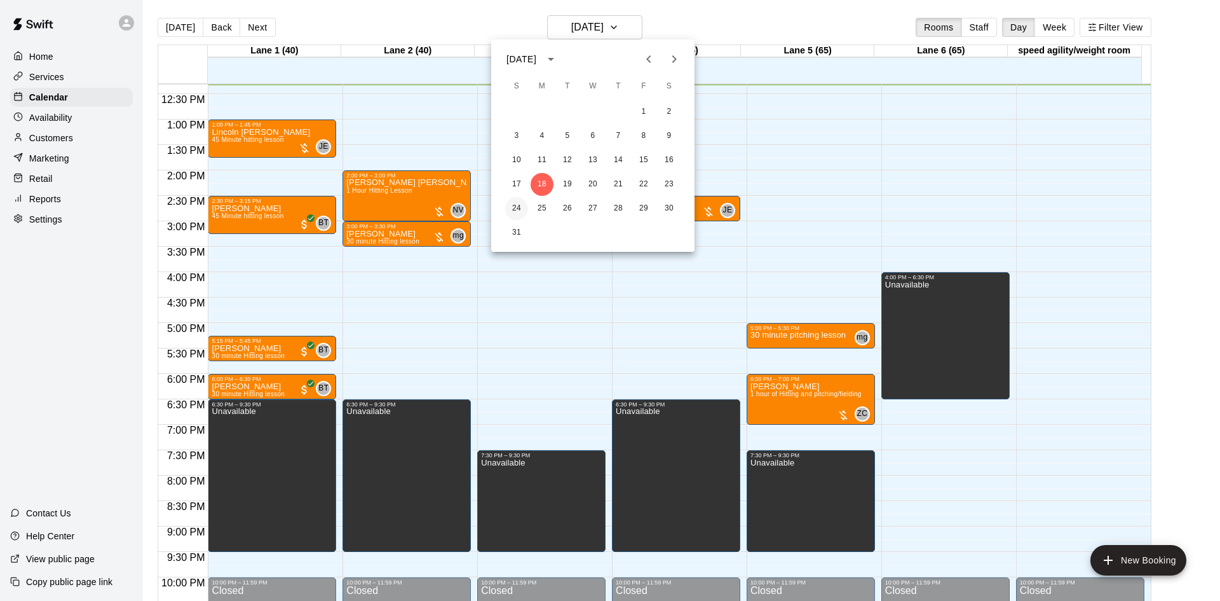
click at [518, 207] on button "24" at bounding box center [516, 208] width 23 height 23
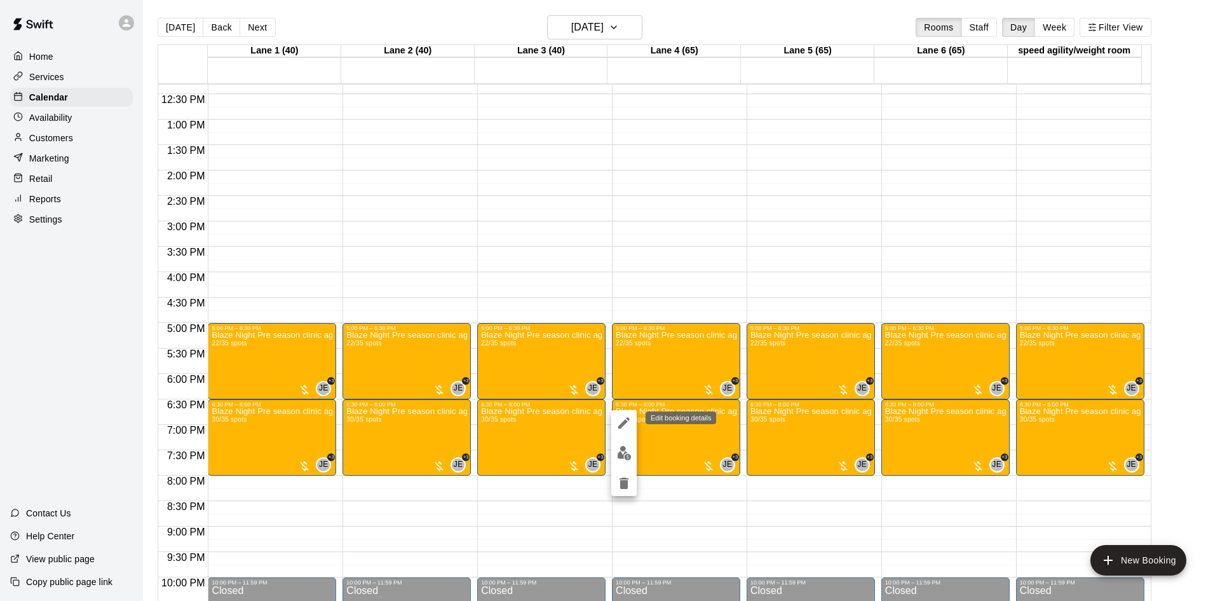
click at [628, 420] on icon "edit" at bounding box center [624, 422] width 15 height 15
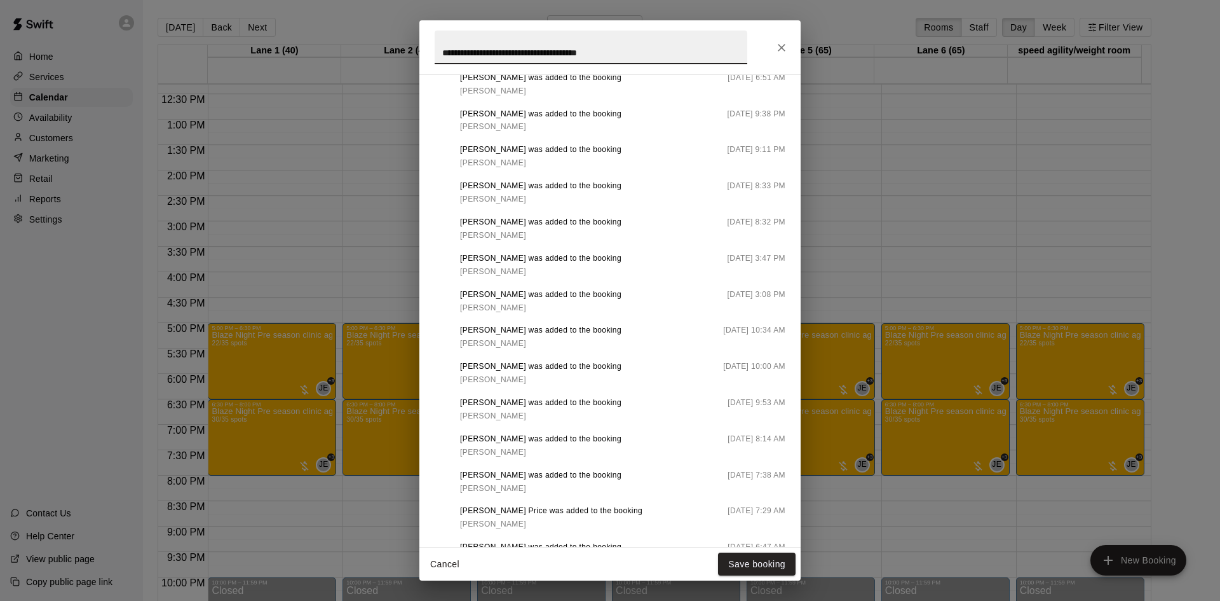
scroll to position [699, 0]
click at [489, 346] on span "Crystal Paon" at bounding box center [493, 341] width 66 height 9
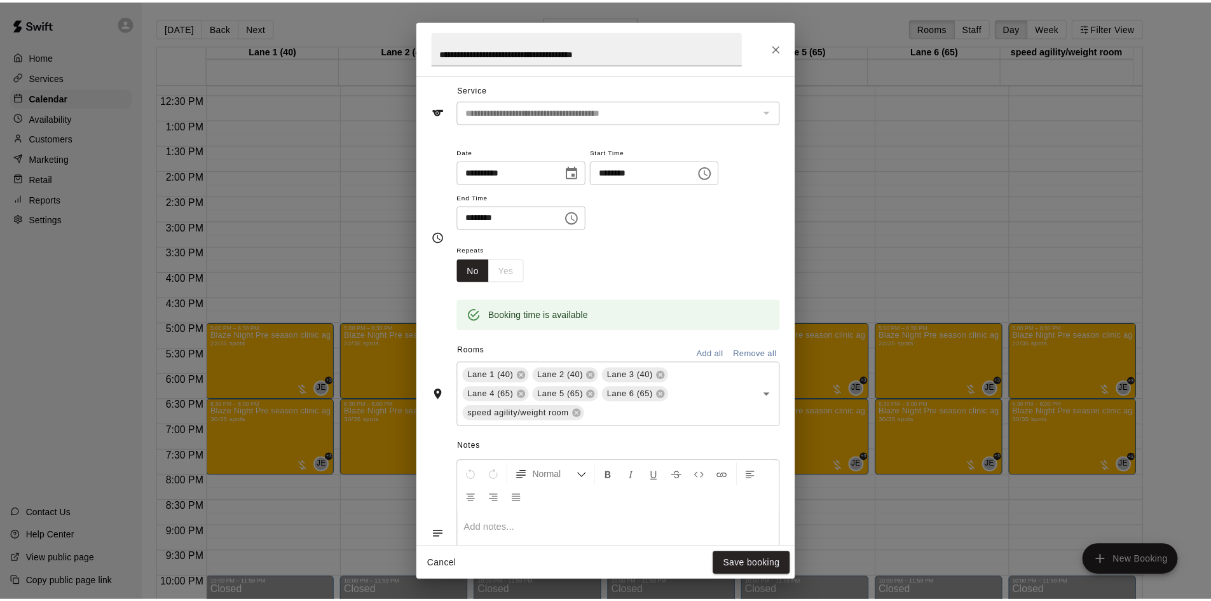
scroll to position [0, 0]
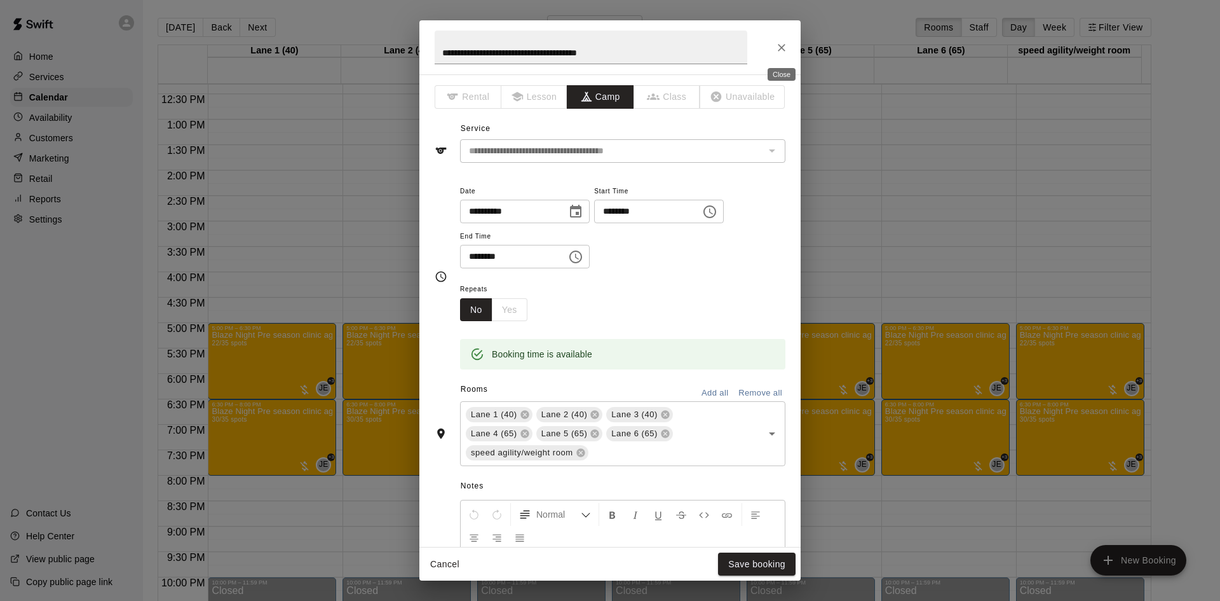
click at [778, 45] on icon "Close" at bounding box center [781, 47] width 13 height 13
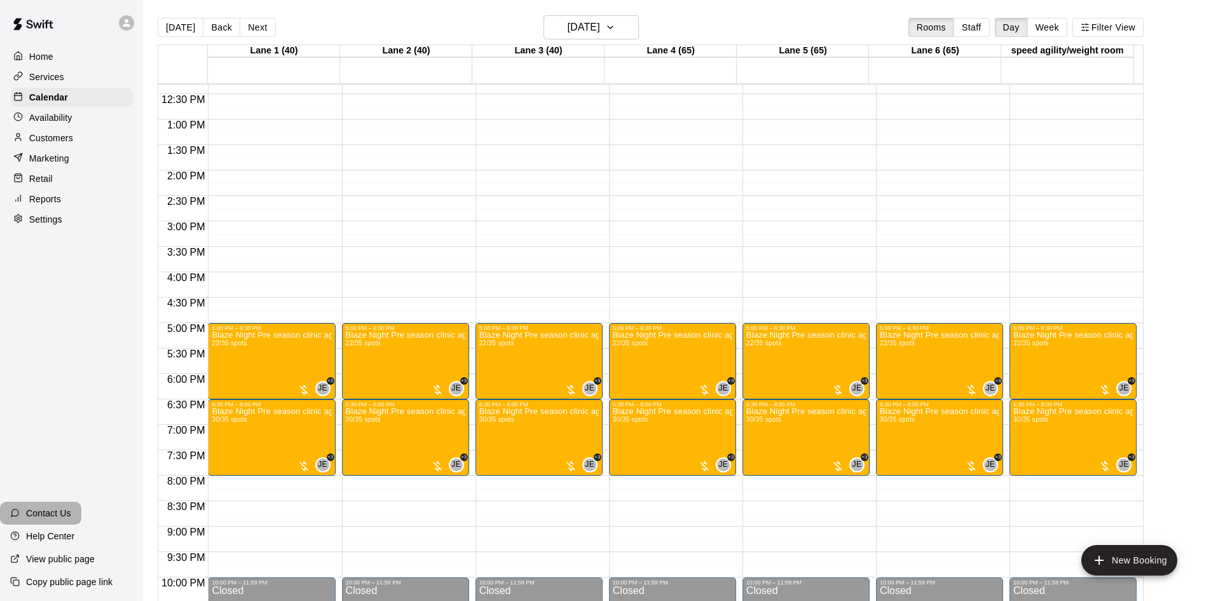
click at [46, 507] on p "Contact Us" at bounding box center [48, 513] width 45 height 13
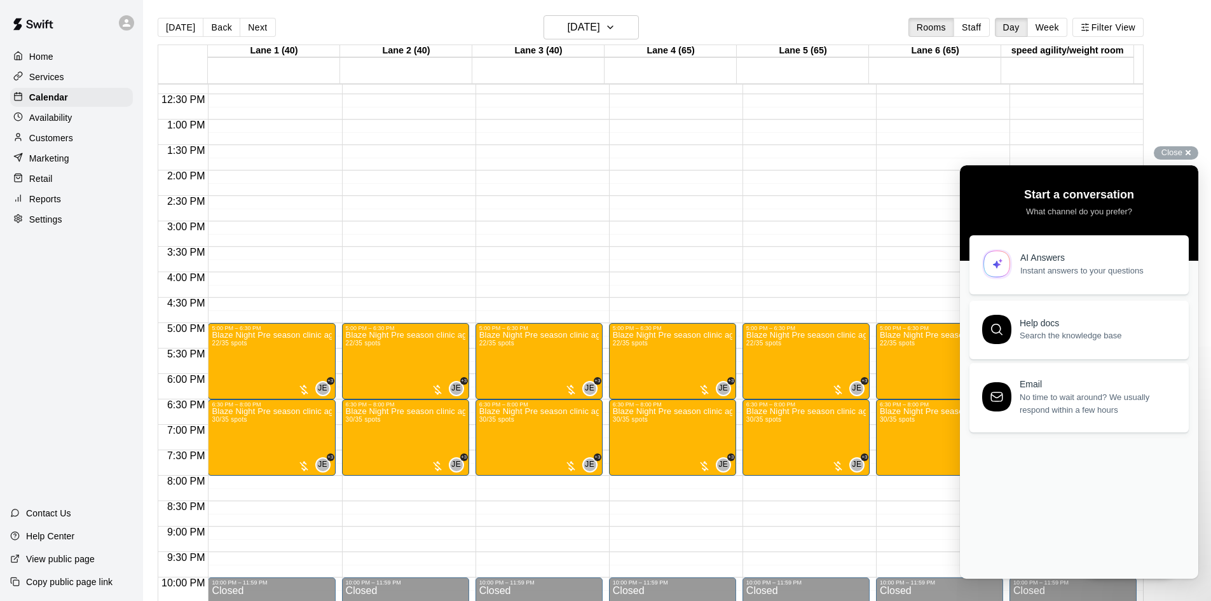
click at [1051, 267] on span "Instant answers to your questions" at bounding box center [1097, 270] width 154 height 13
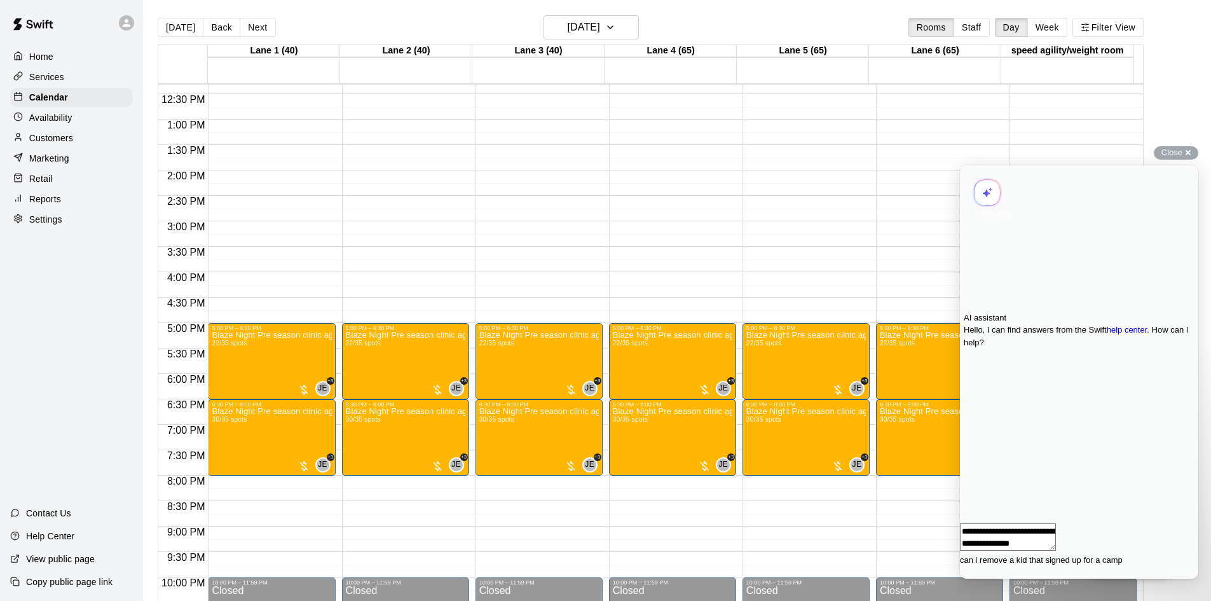
type textarea "**********"
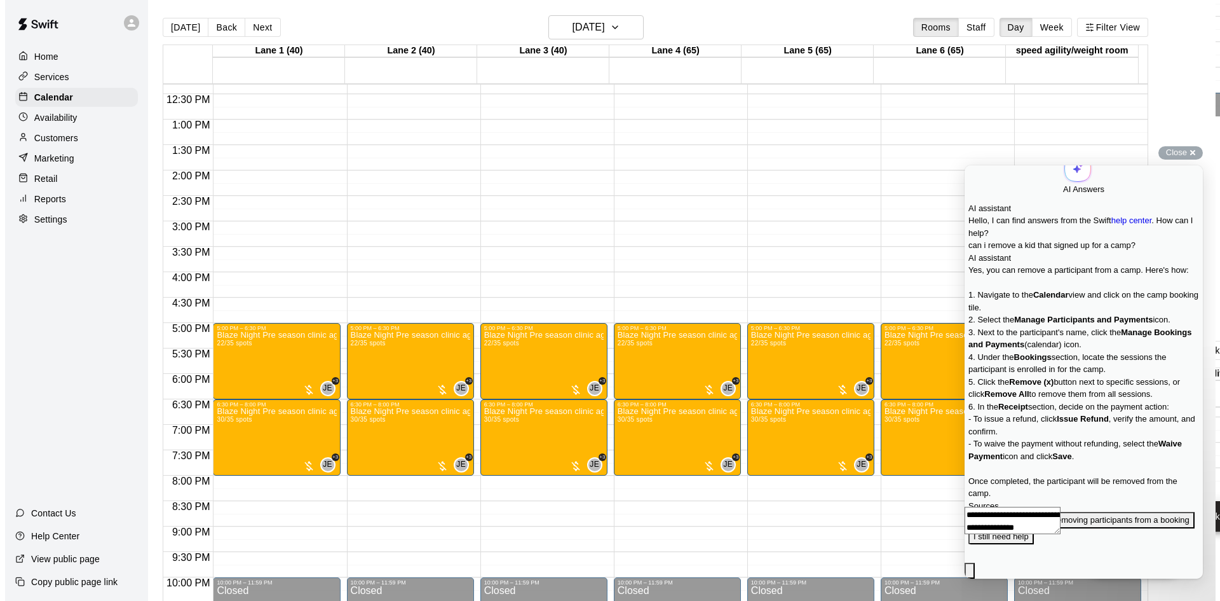
scroll to position [148, 0]
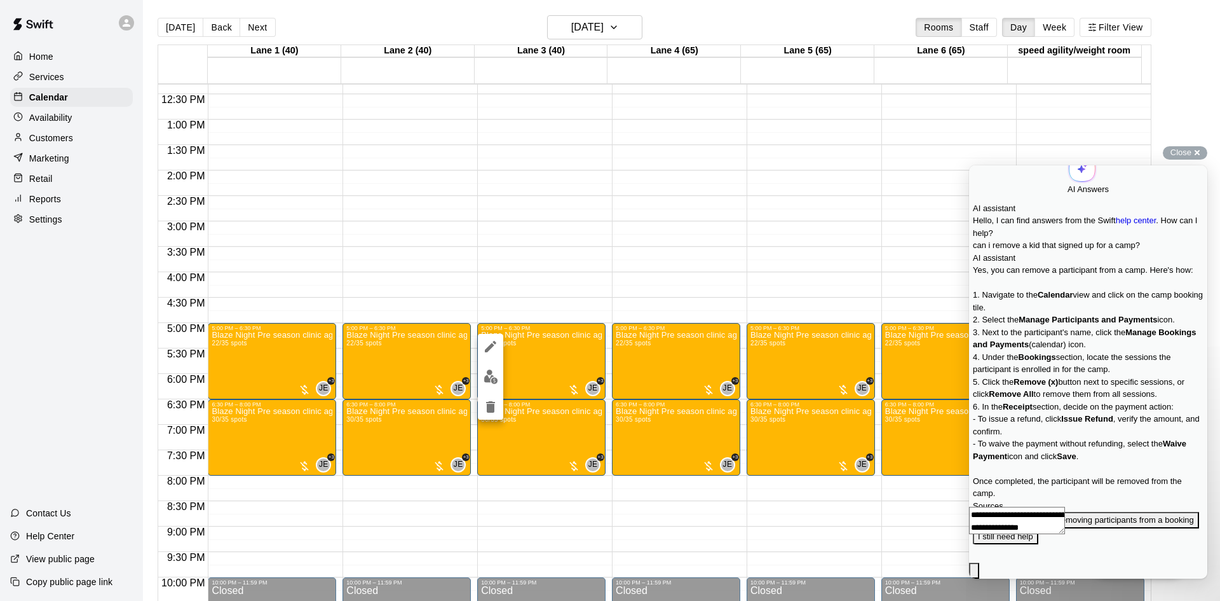
click at [553, 440] on div at bounding box center [610, 300] width 1220 height 601
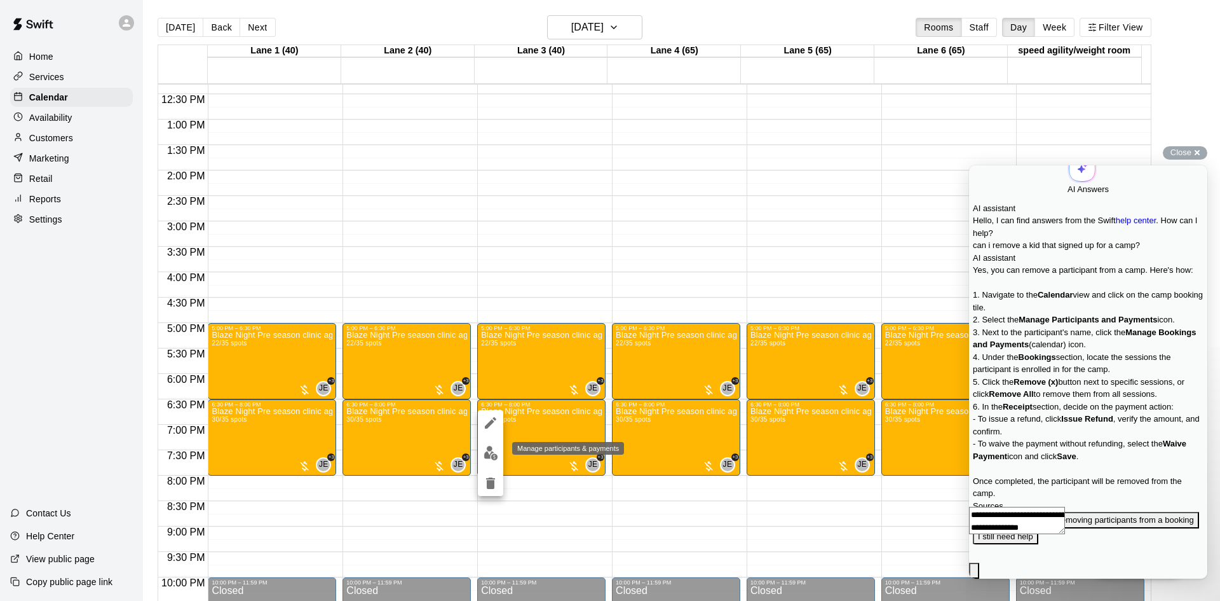
click at [488, 447] on img "edit" at bounding box center [491, 453] width 15 height 15
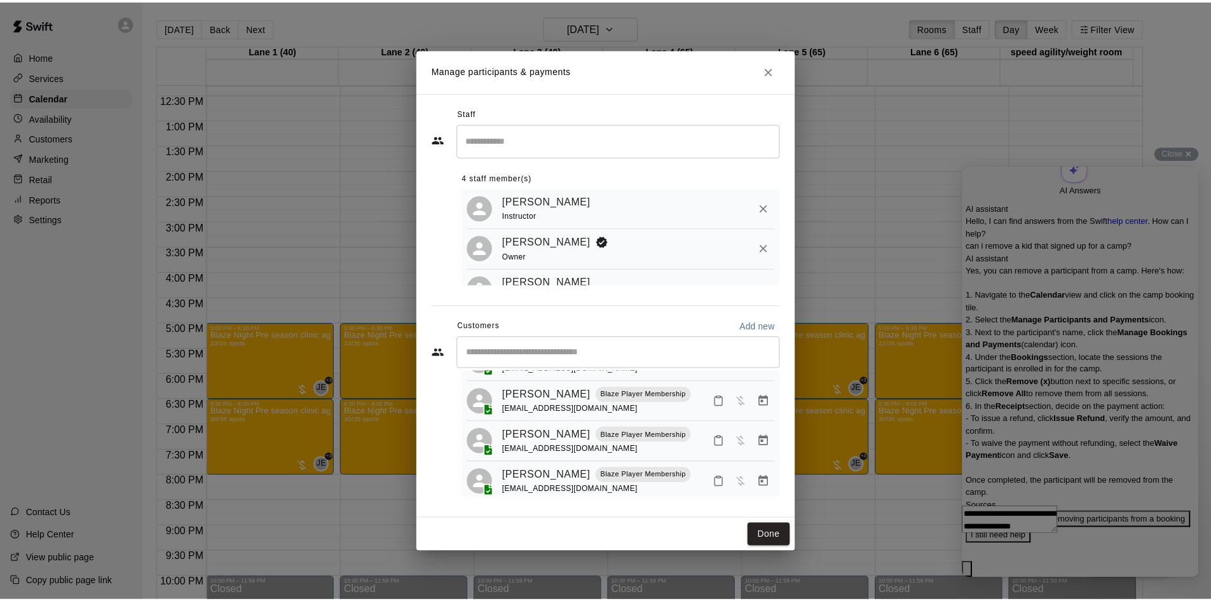
scroll to position [508, 0]
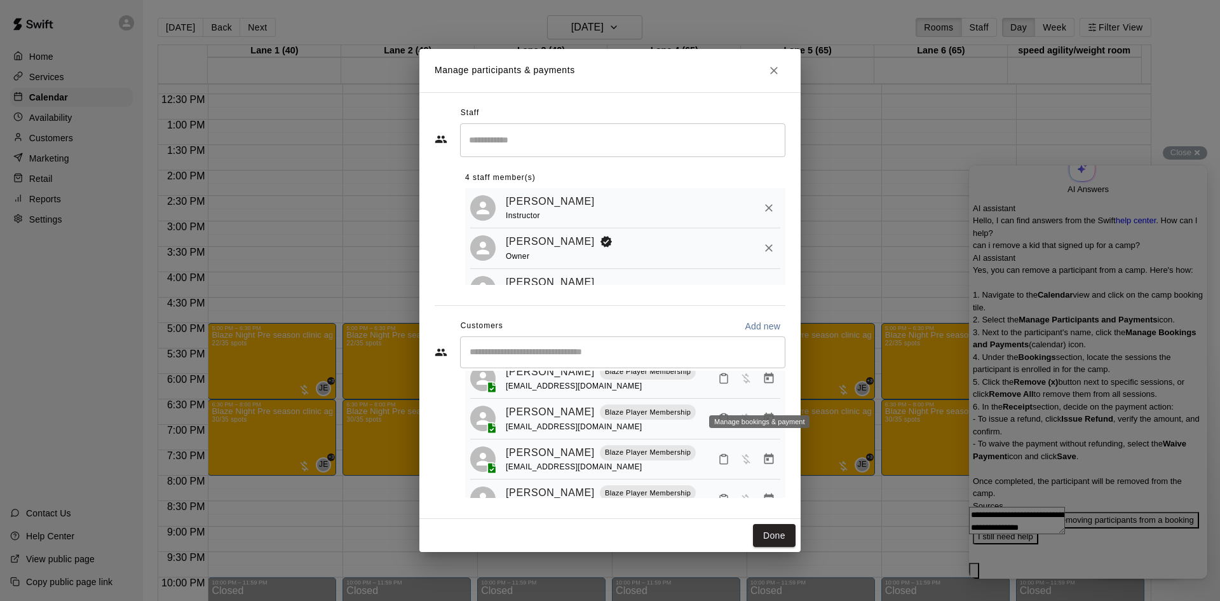
click at [765, 383] on icon "Manage bookings & payment" at bounding box center [770, 377] width 10 height 11
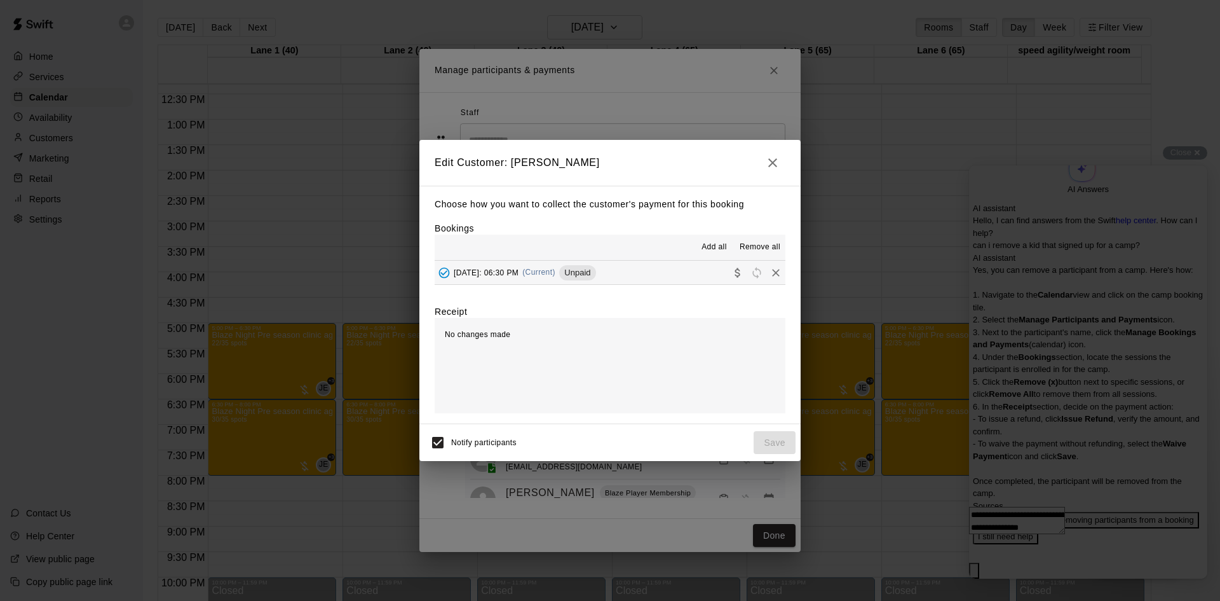
click at [490, 268] on div "Sunday, August 24: 06:30 PM (Current) Unpaid" at bounding box center [515, 272] width 161 height 19
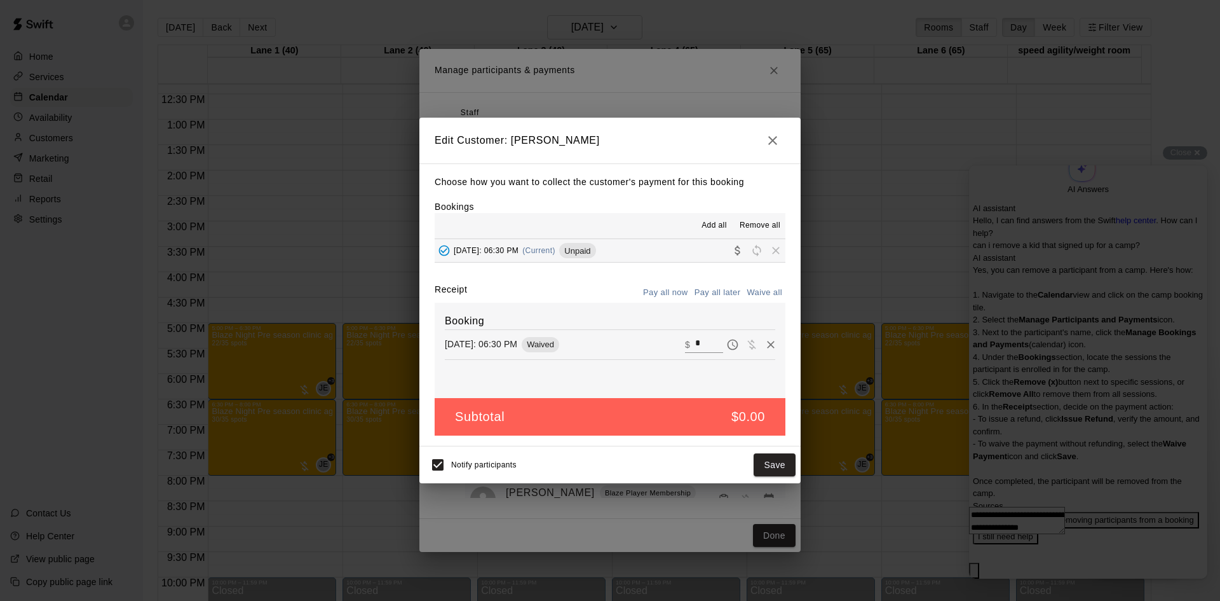
click at [759, 224] on span "Remove all" at bounding box center [760, 225] width 41 height 13
click at [763, 226] on span "Remove all" at bounding box center [760, 225] width 41 height 13
click at [770, 462] on button "Save" at bounding box center [775, 465] width 42 height 24
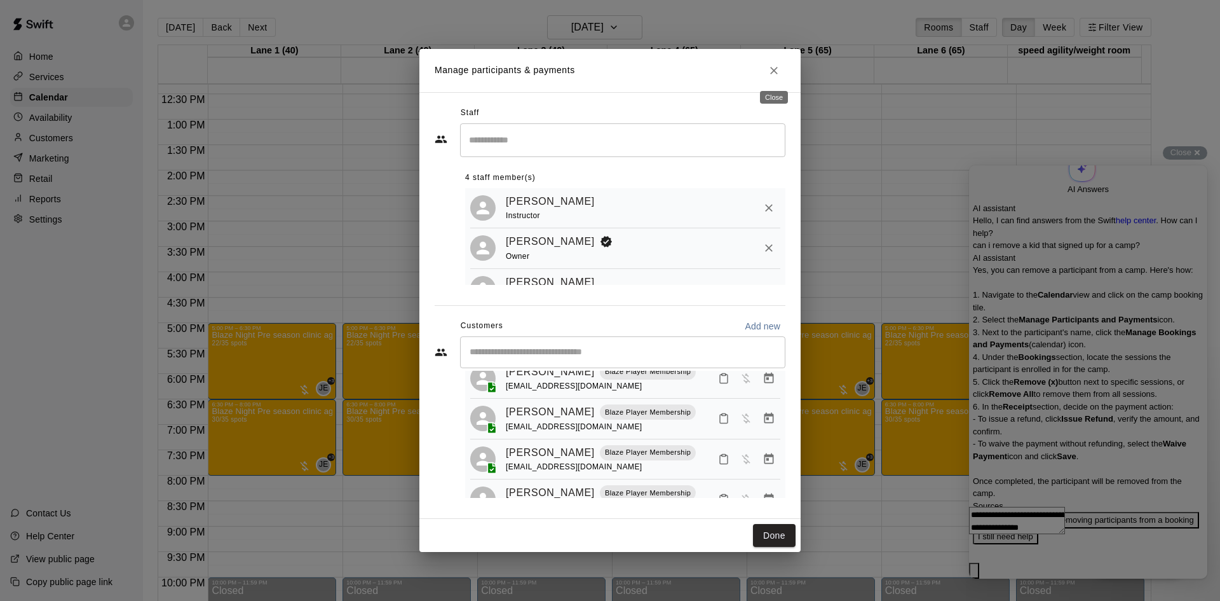
click at [780, 68] on icon "Close" at bounding box center [774, 70] width 13 height 13
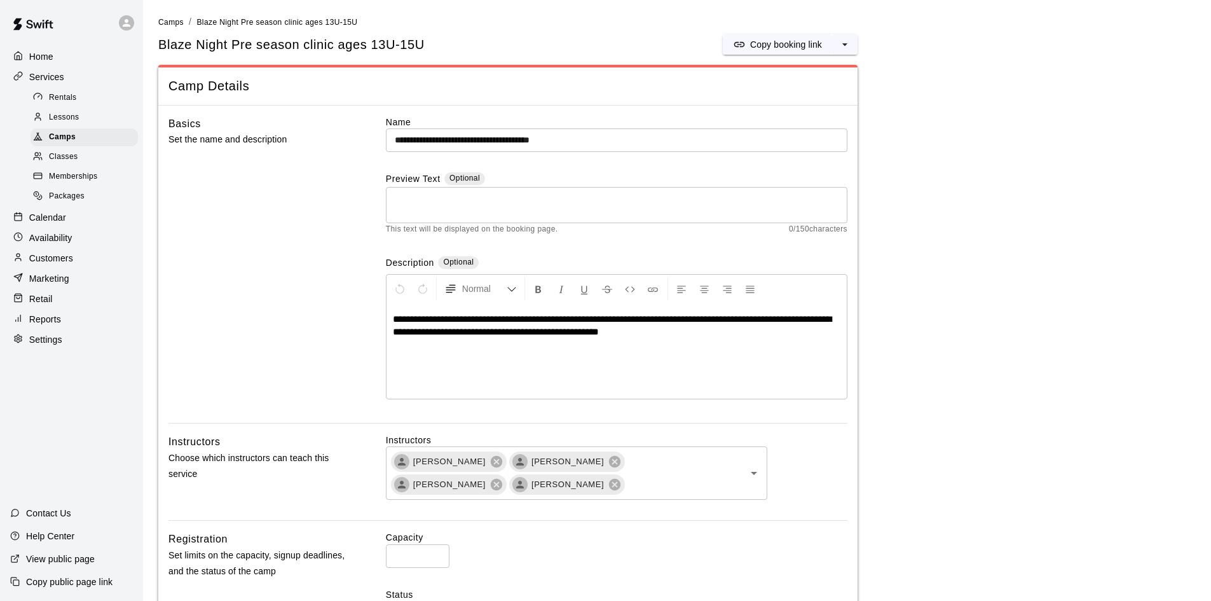
scroll to position [1903, 0]
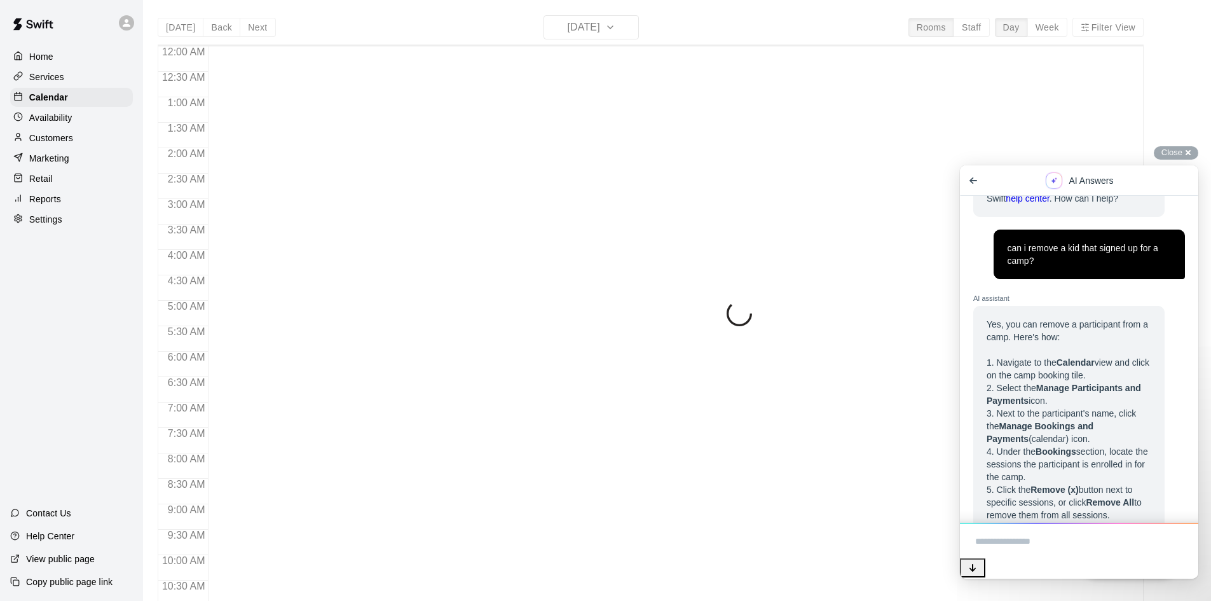
scroll to position [628, 0]
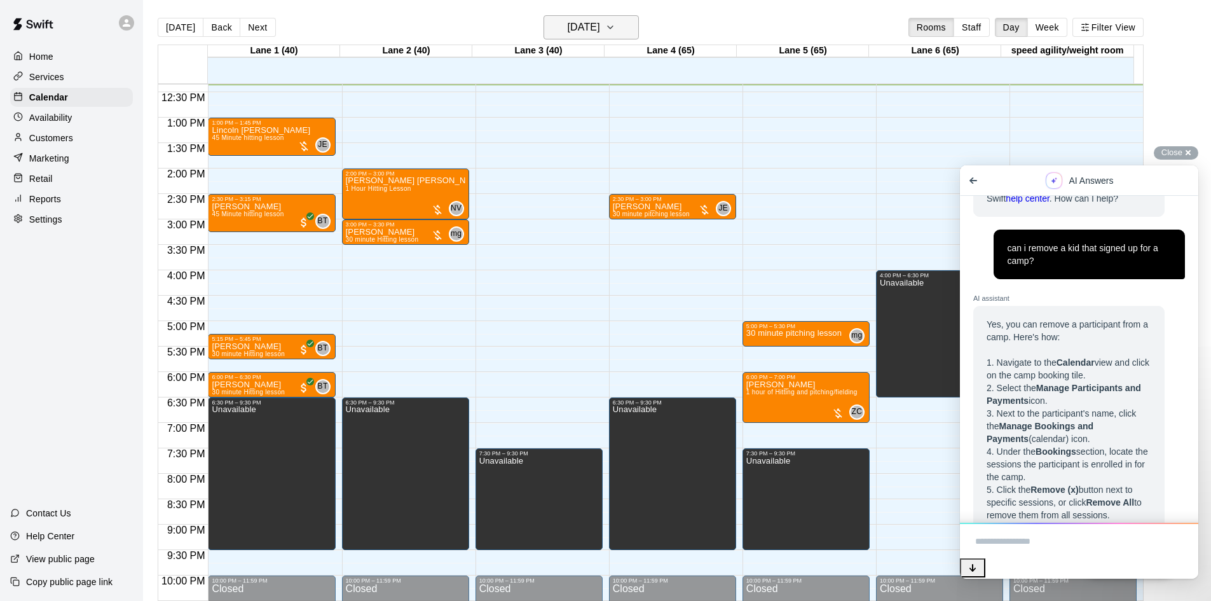
click at [583, 24] on h6 "[DATE]" at bounding box center [584, 27] width 32 height 18
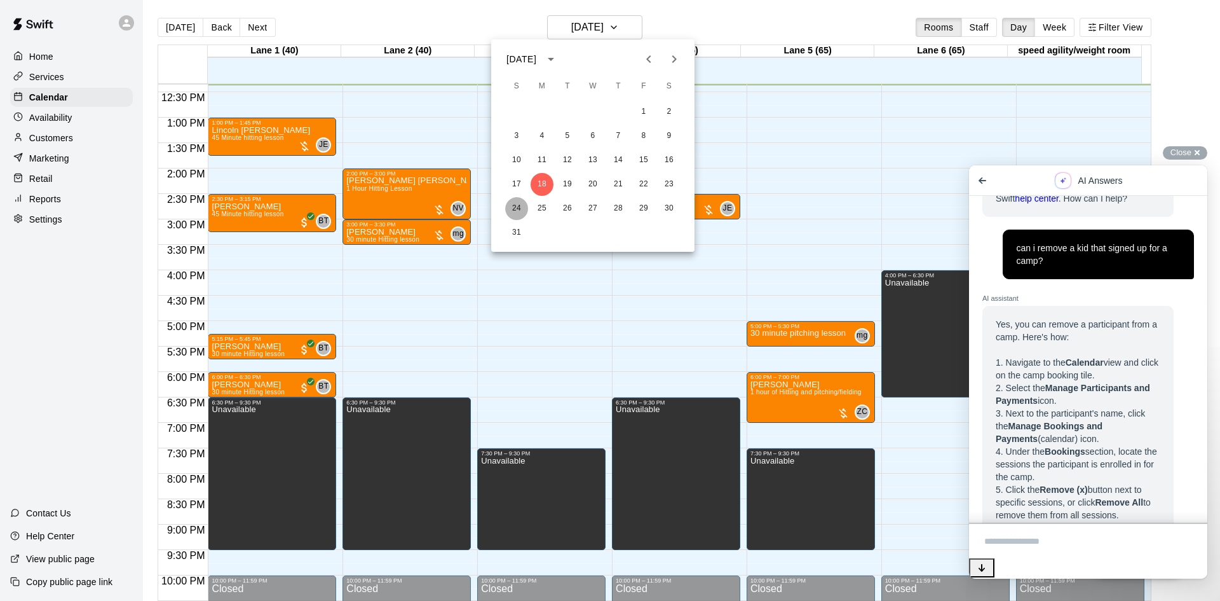
click at [512, 209] on button "24" at bounding box center [516, 208] width 23 height 23
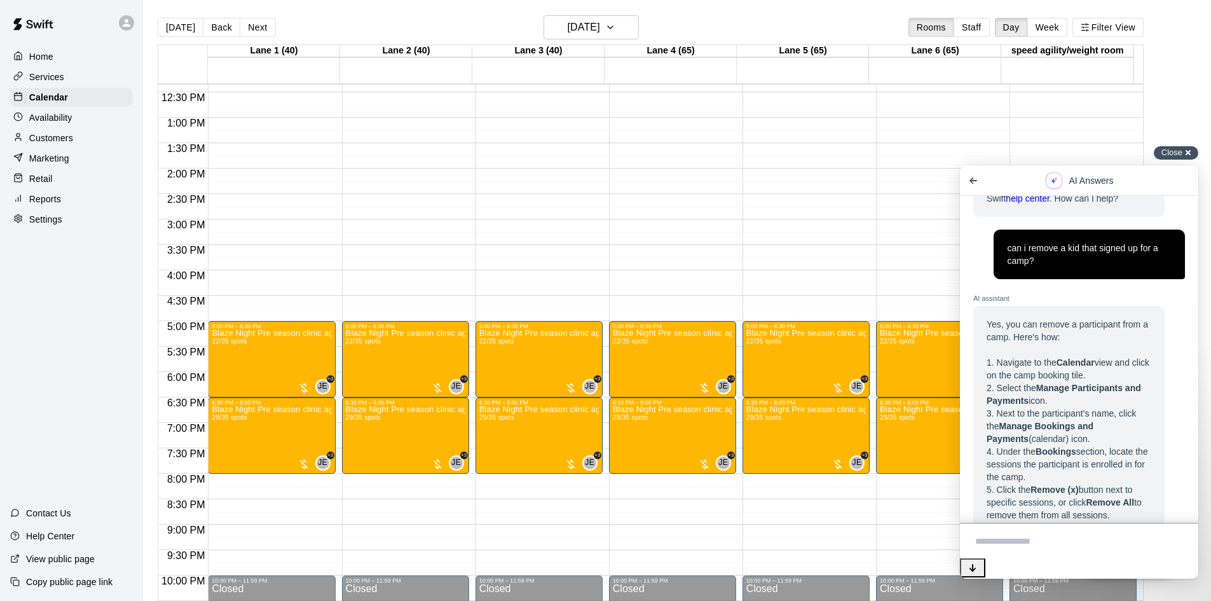
click at [1183, 147] on div "Close cross-small" at bounding box center [1176, 152] width 44 height 13
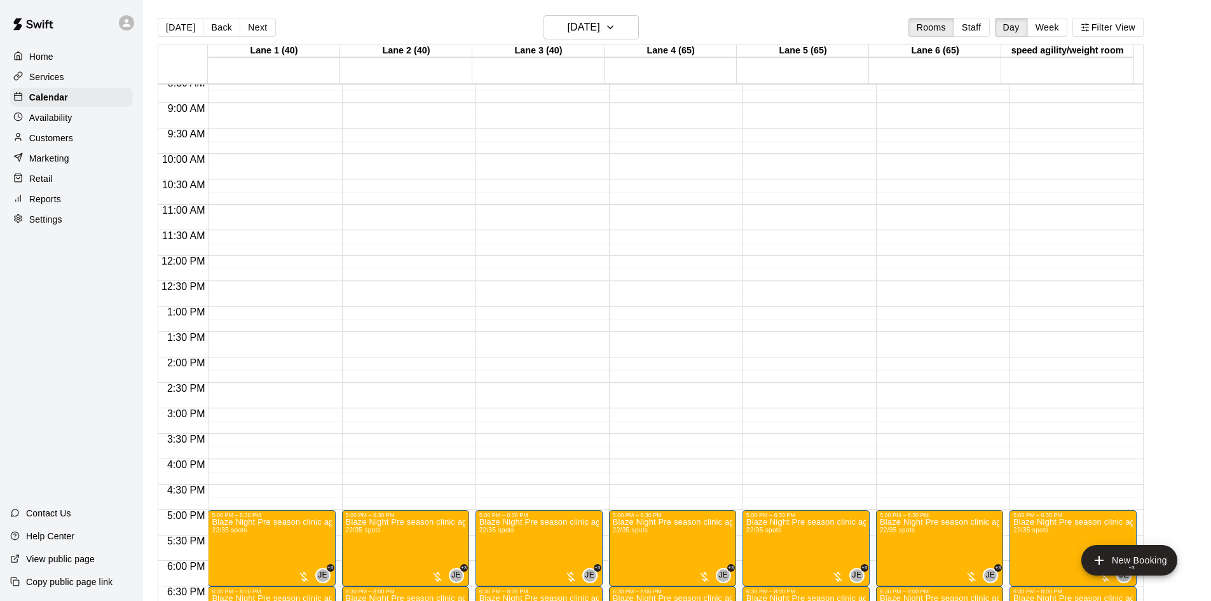
scroll to position [437, 0]
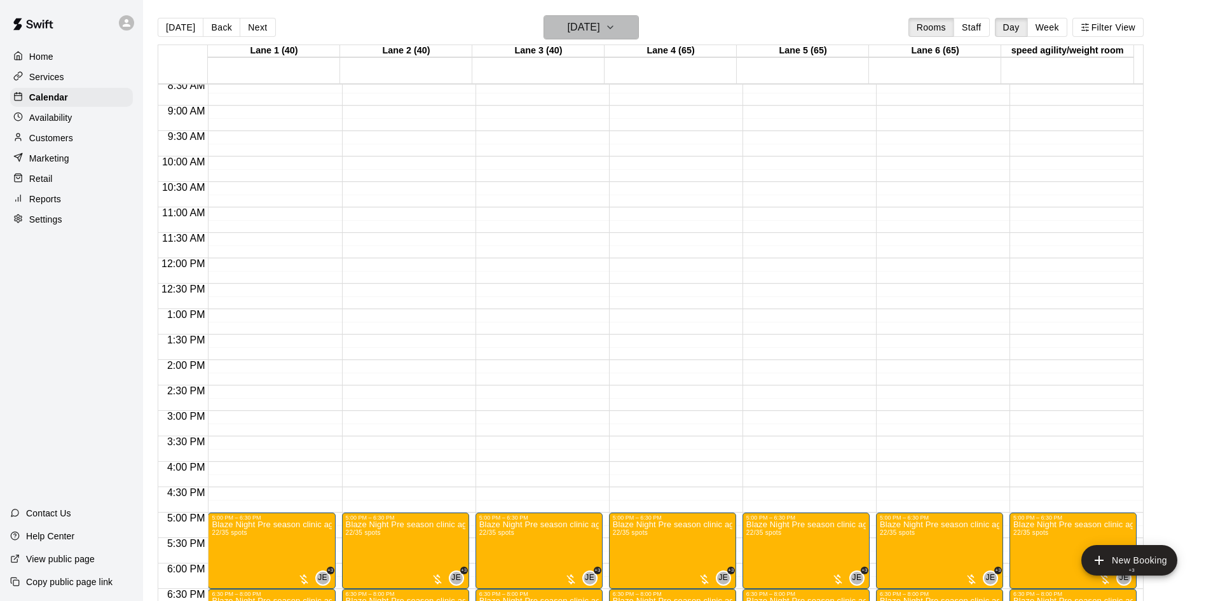
click at [588, 24] on h6 "[DATE]" at bounding box center [584, 27] width 32 height 18
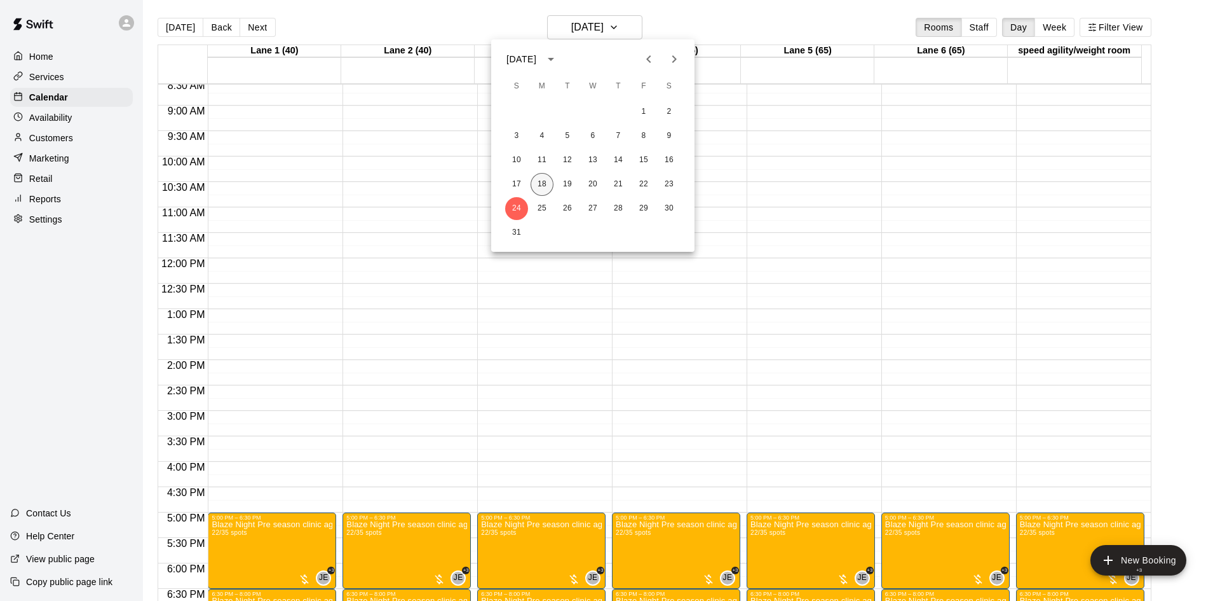
click at [541, 181] on button "18" at bounding box center [542, 184] width 23 height 23
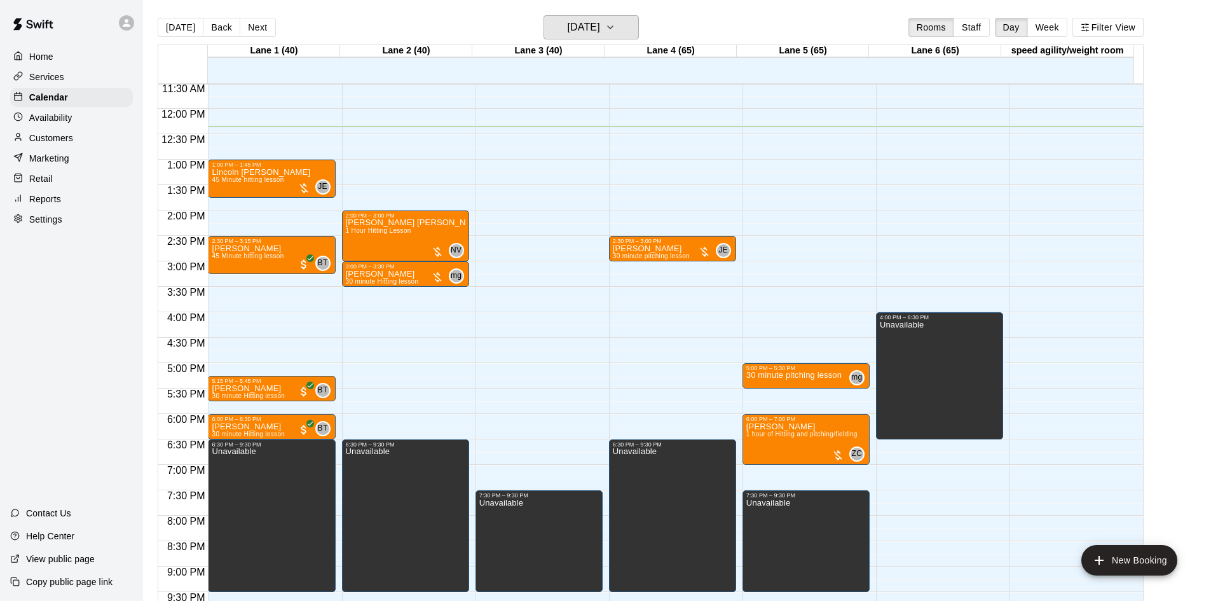
scroll to position [564, 0]
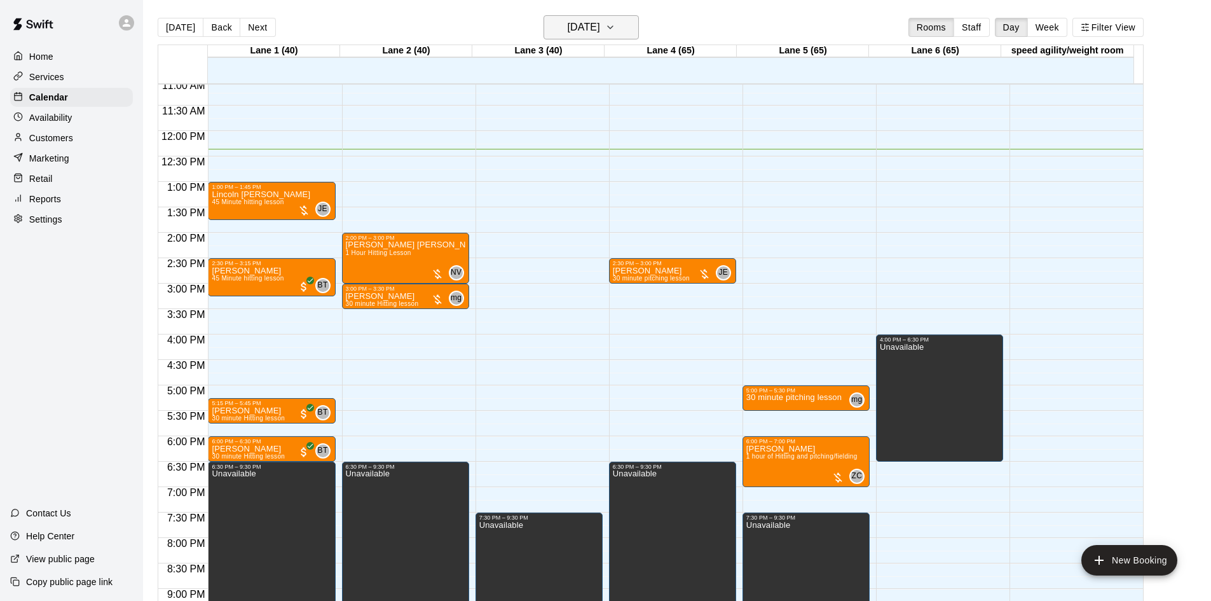
click at [600, 29] on h6 "[DATE]" at bounding box center [584, 27] width 32 height 18
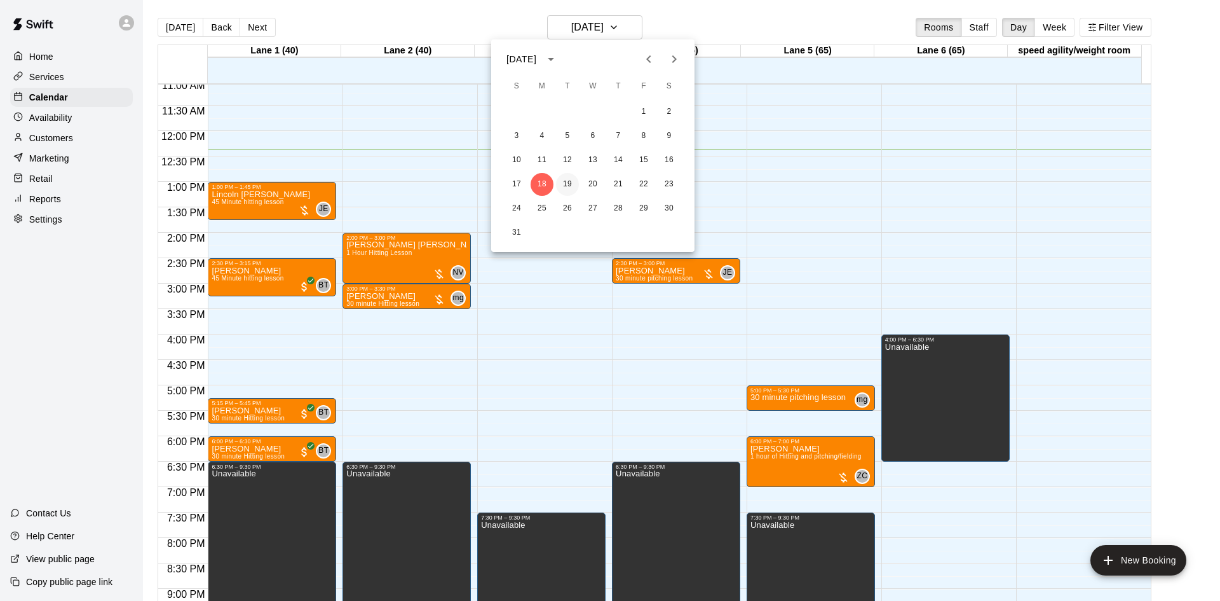
click at [570, 180] on button "19" at bounding box center [567, 184] width 23 height 23
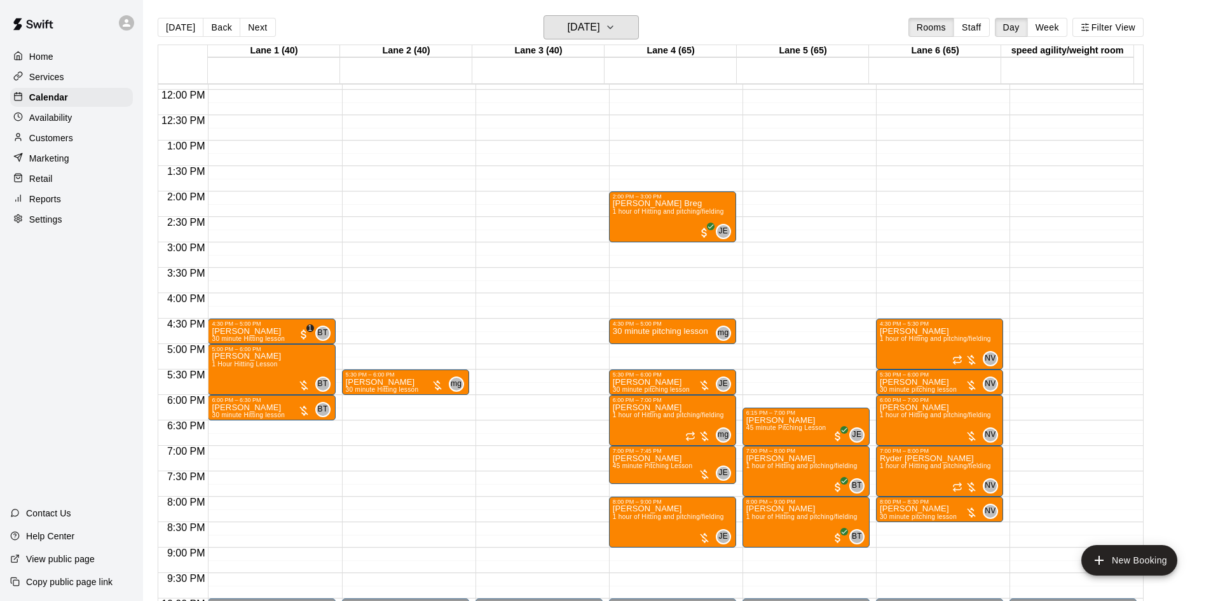
scroll to position [627, 0]
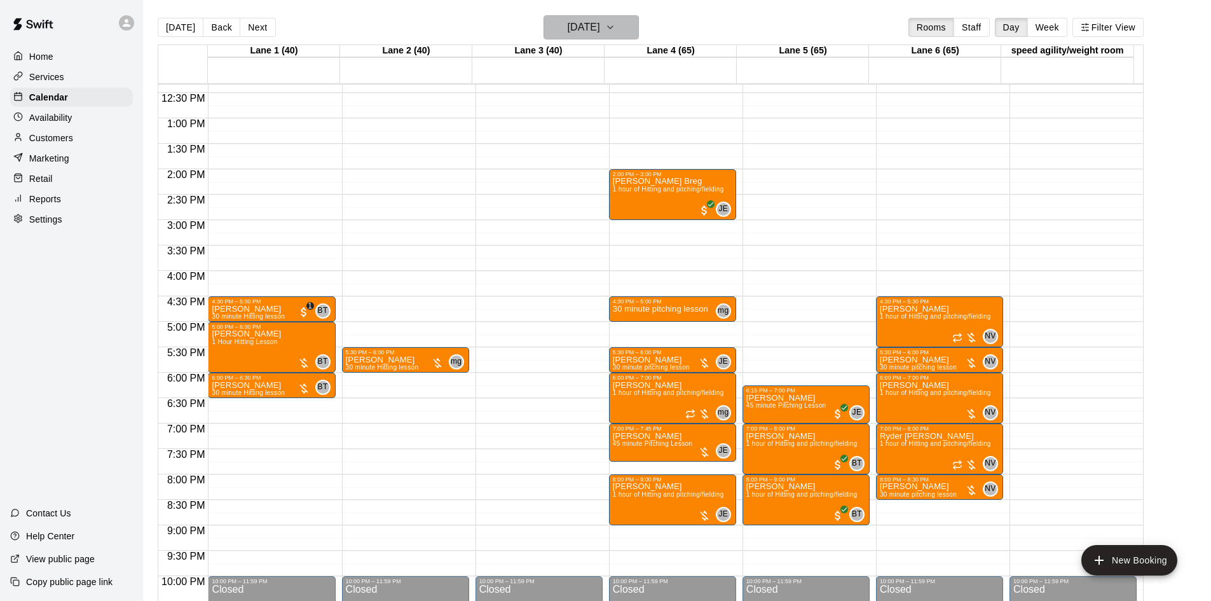
click at [596, 32] on h6 "[DATE]" at bounding box center [584, 27] width 32 height 18
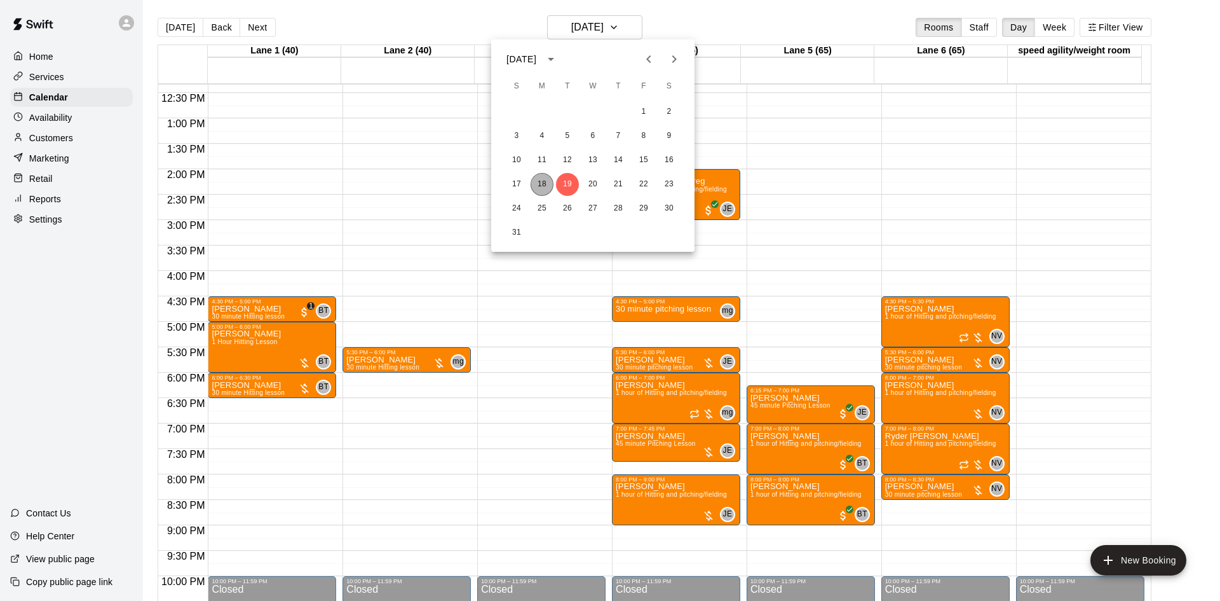
click at [537, 184] on button "18" at bounding box center [542, 184] width 23 height 23
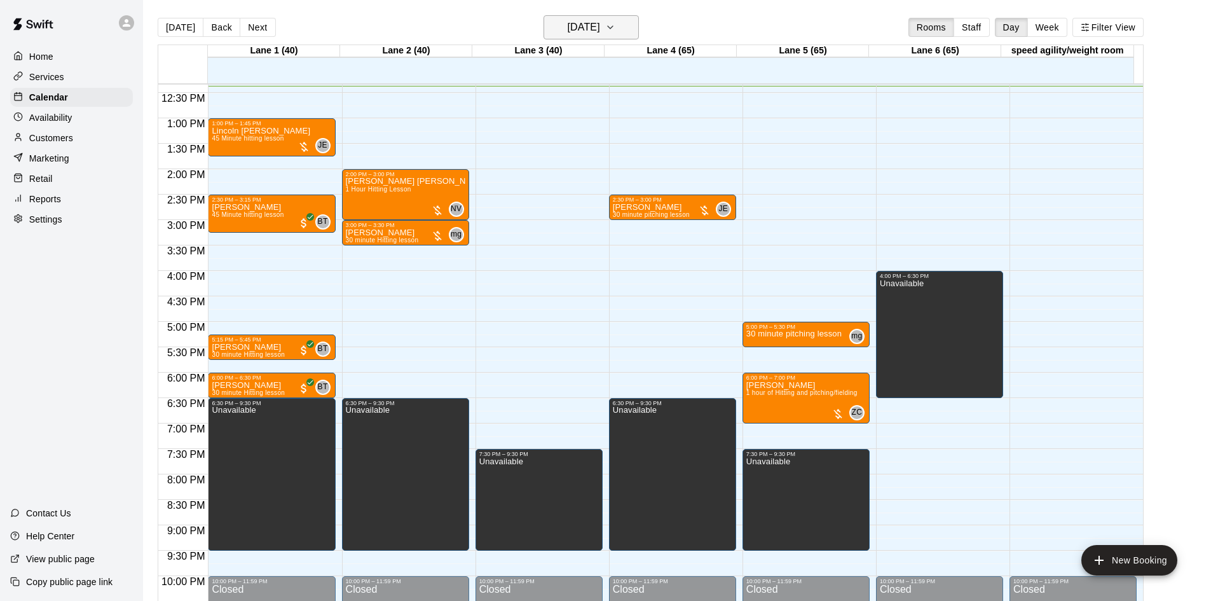
click at [577, 26] on h6 "[DATE]" at bounding box center [584, 27] width 32 height 18
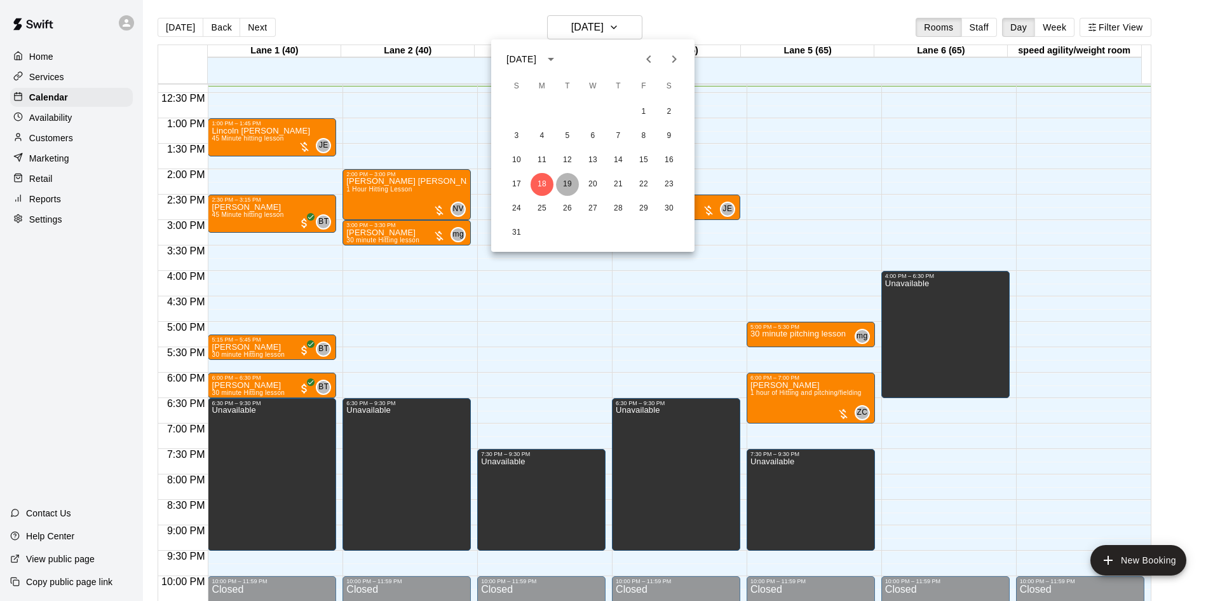
click at [571, 184] on button "19" at bounding box center [567, 184] width 23 height 23
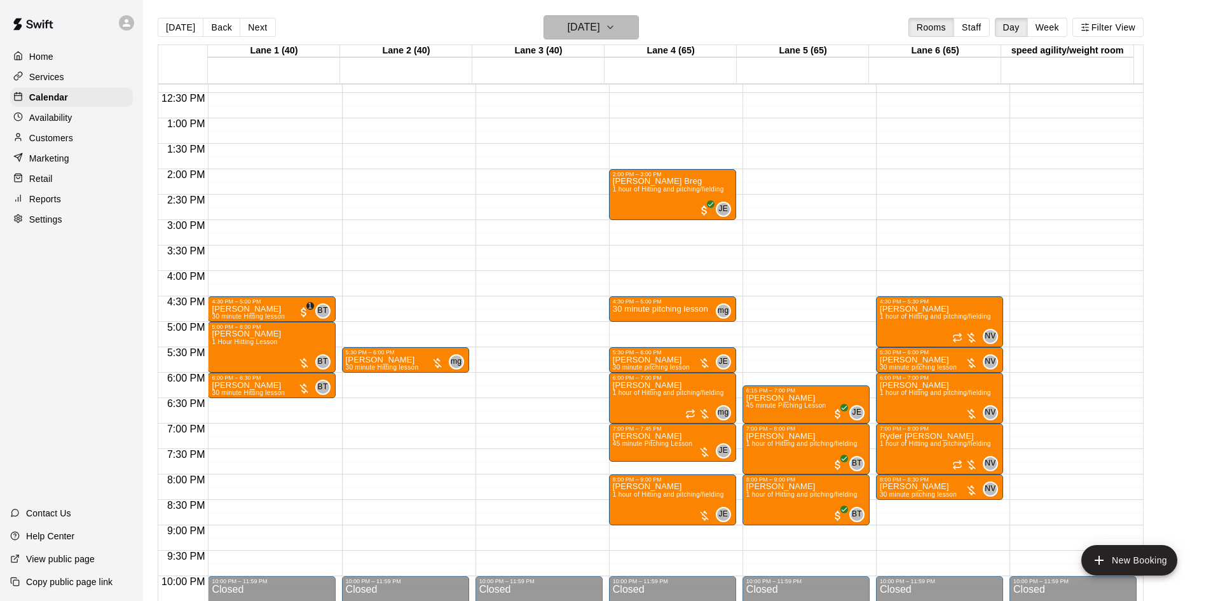
click at [579, 24] on h6 "[DATE]" at bounding box center [584, 27] width 32 height 18
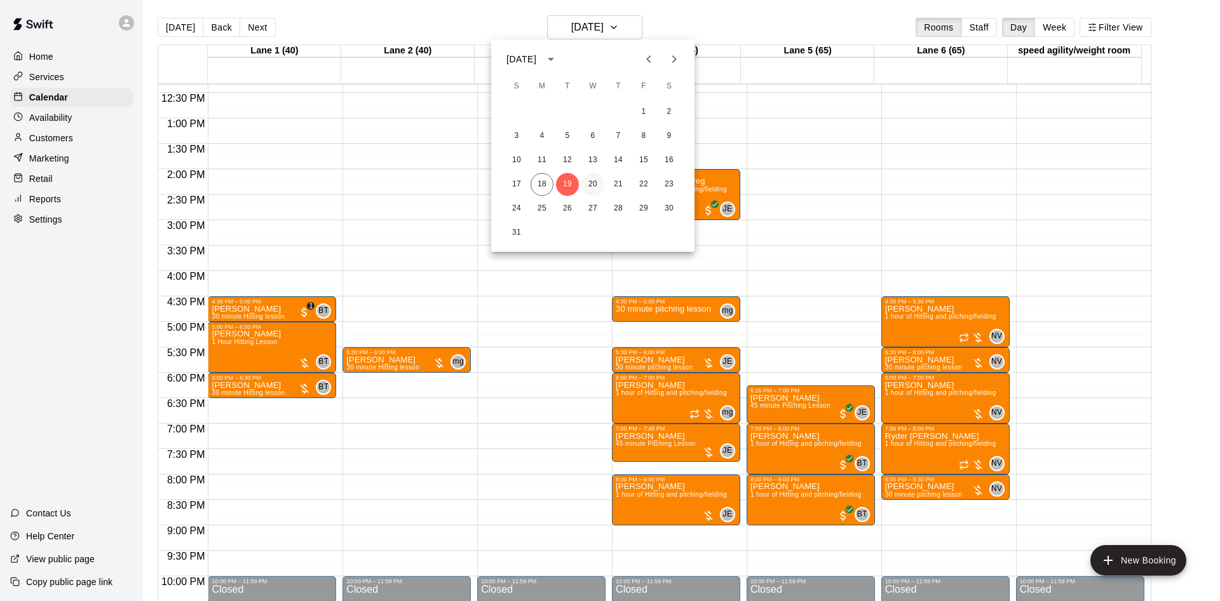
click at [590, 179] on button "20" at bounding box center [593, 184] width 23 height 23
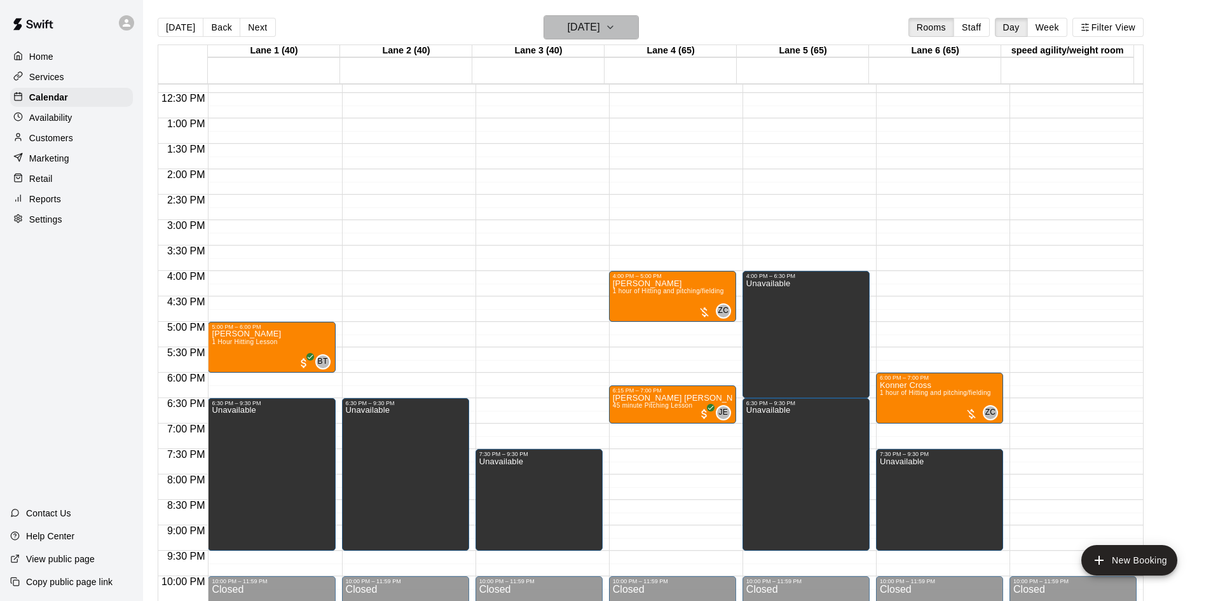
click at [576, 23] on h6 "[DATE]" at bounding box center [584, 27] width 32 height 18
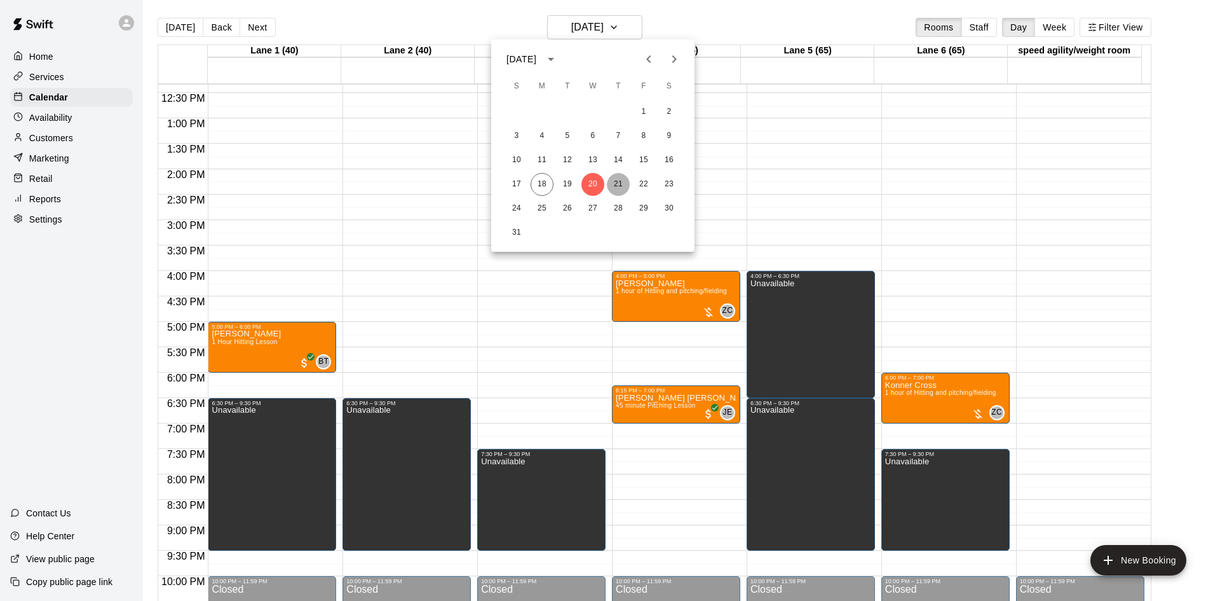
click at [619, 184] on button "21" at bounding box center [618, 184] width 23 height 23
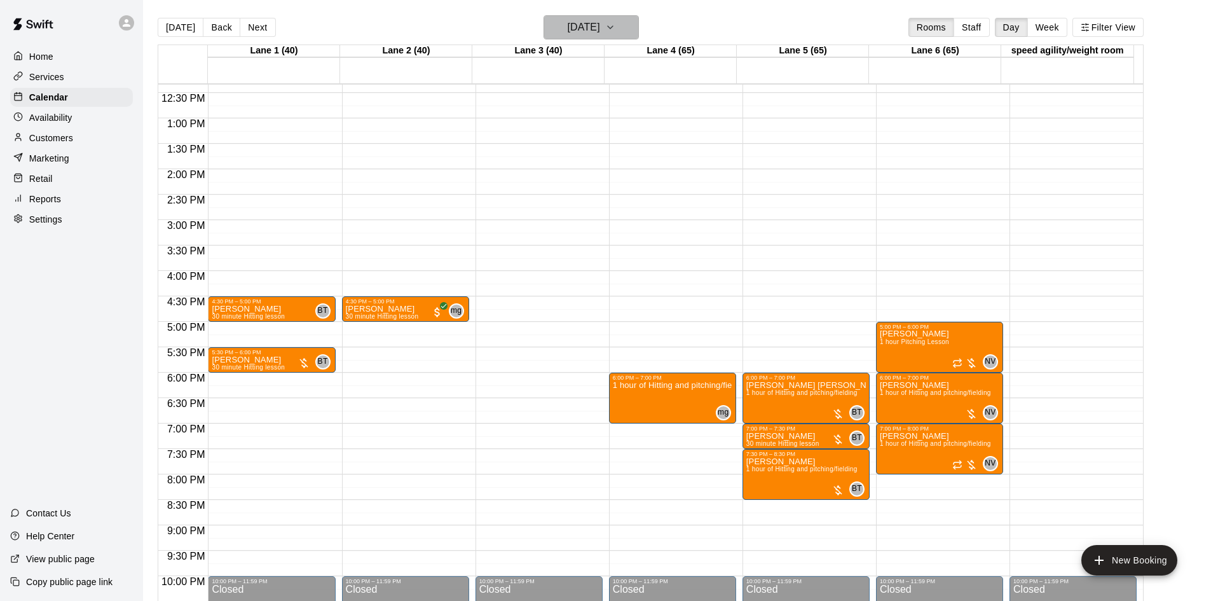
click at [576, 27] on h6 "[DATE]" at bounding box center [584, 27] width 32 height 18
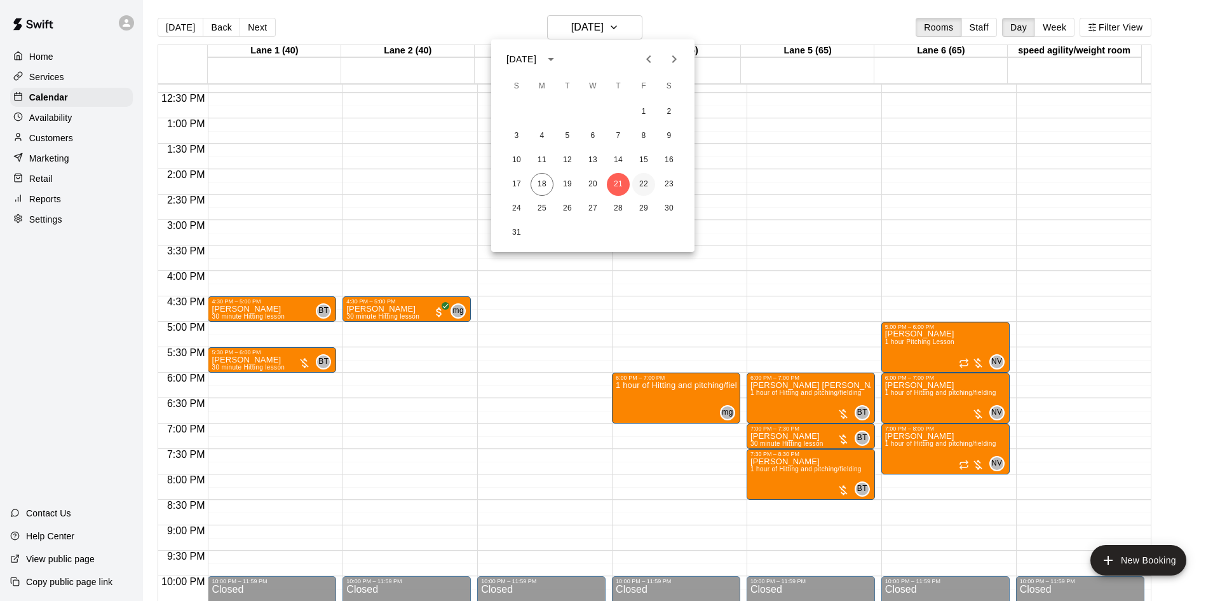
click at [643, 177] on button "22" at bounding box center [643, 184] width 23 height 23
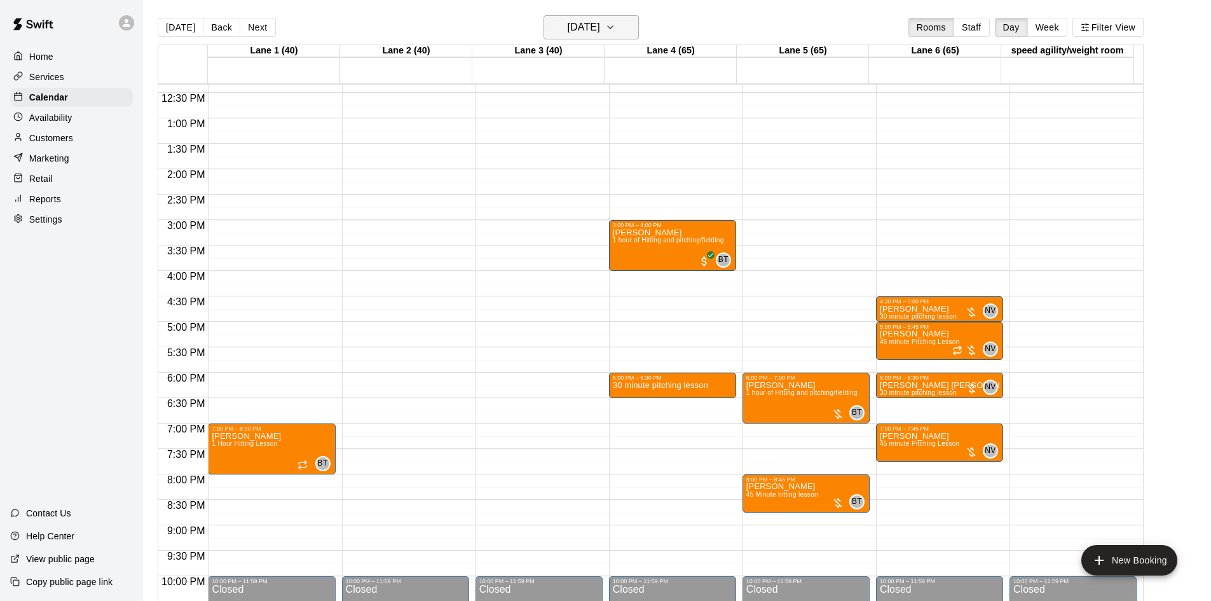
click at [600, 31] on h6 "[DATE]" at bounding box center [584, 27] width 32 height 18
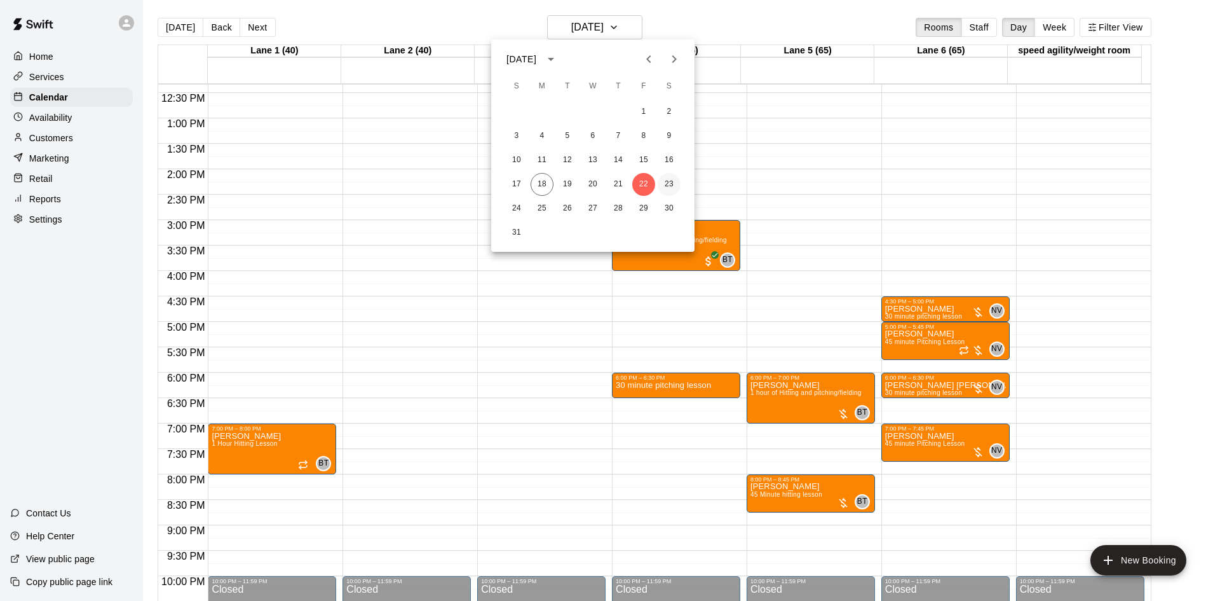
click at [661, 182] on button "23" at bounding box center [669, 184] width 23 height 23
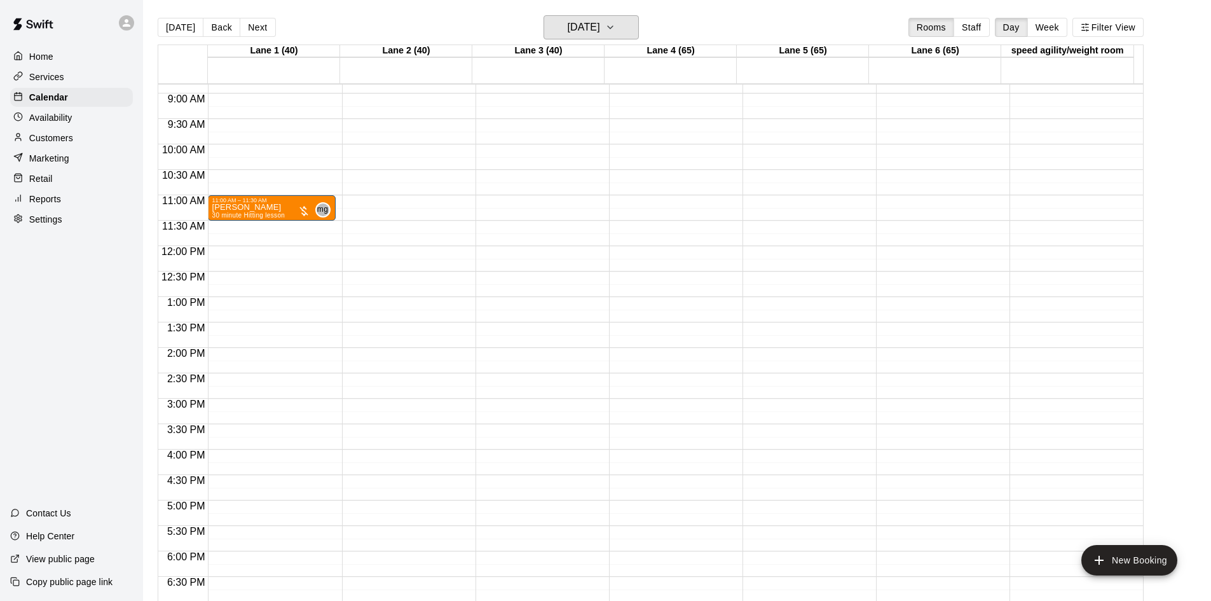
scroll to position [310, 0]
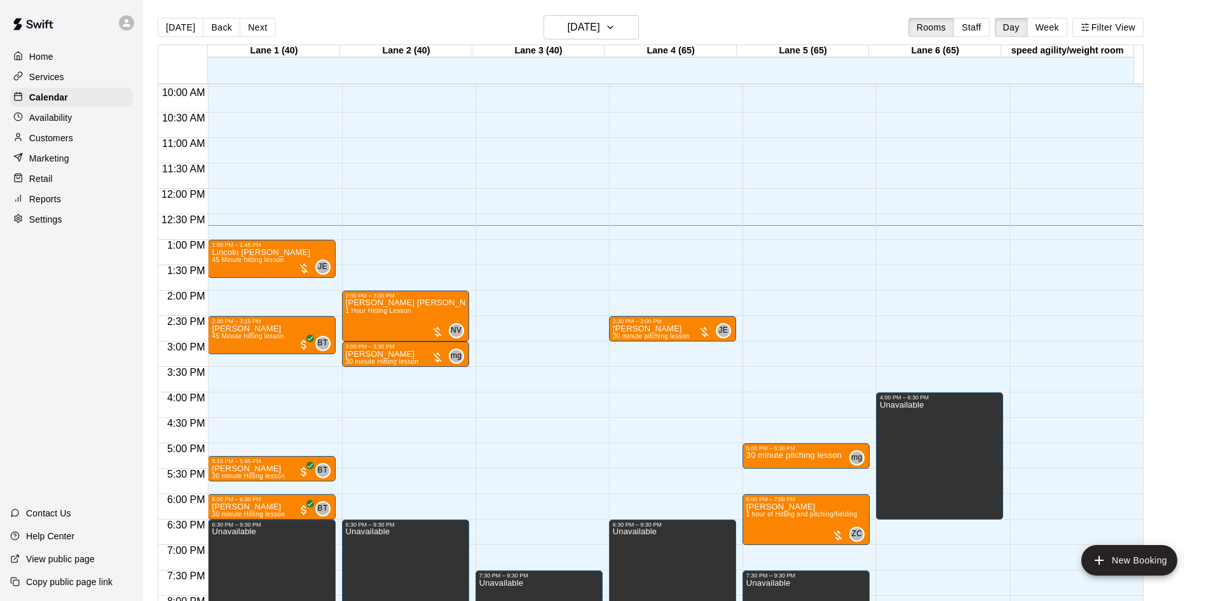
scroll to position [500, 0]
